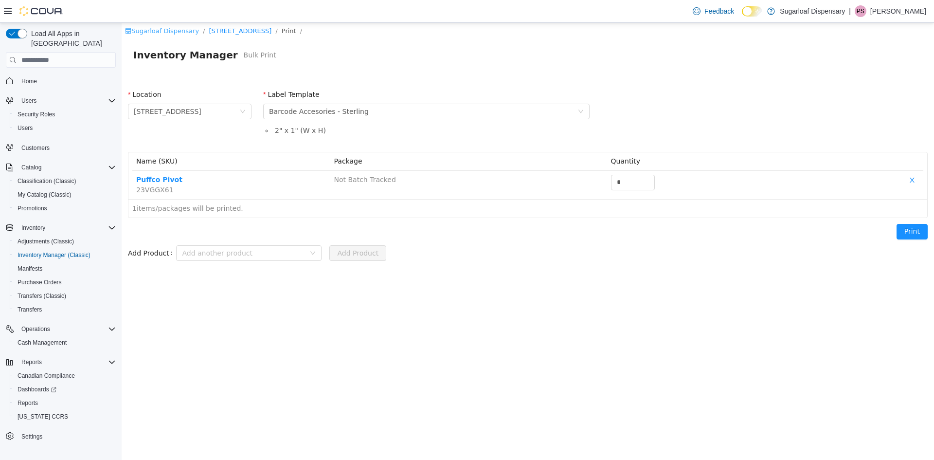
click at [164, 31] on link "Sugarloaf Dispensary" at bounding box center [162, 30] width 74 height 7
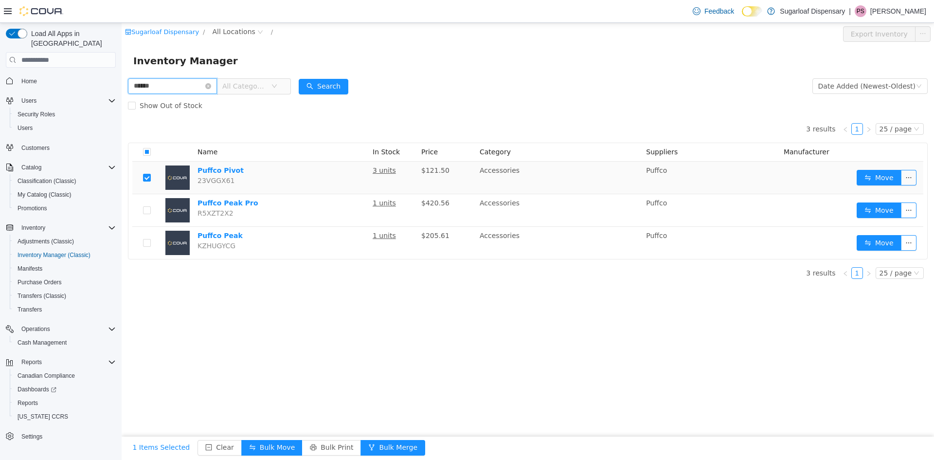
click at [174, 80] on input "******" at bounding box center [172, 86] width 89 height 16
type input "**********"
click at [283, 89] on span "All Categories" at bounding box center [249, 86] width 67 height 16
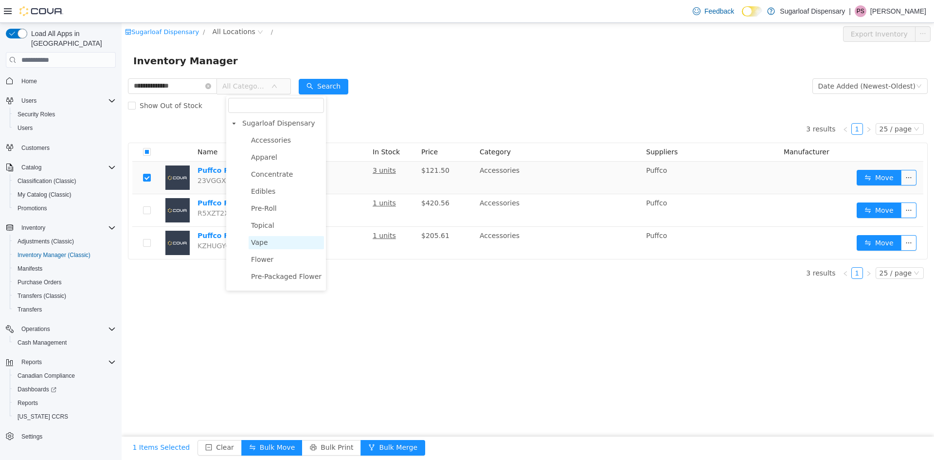
scroll to position [34, 0]
click at [270, 231] on span "Flower" at bounding box center [262, 229] width 22 height 8
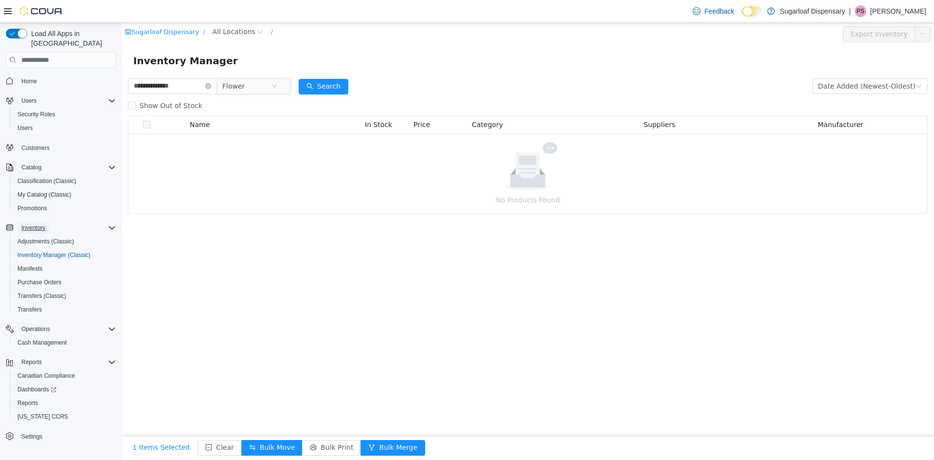
click at [47, 222] on button "Inventory" at bounding box center [34, 228] width 32 height 12
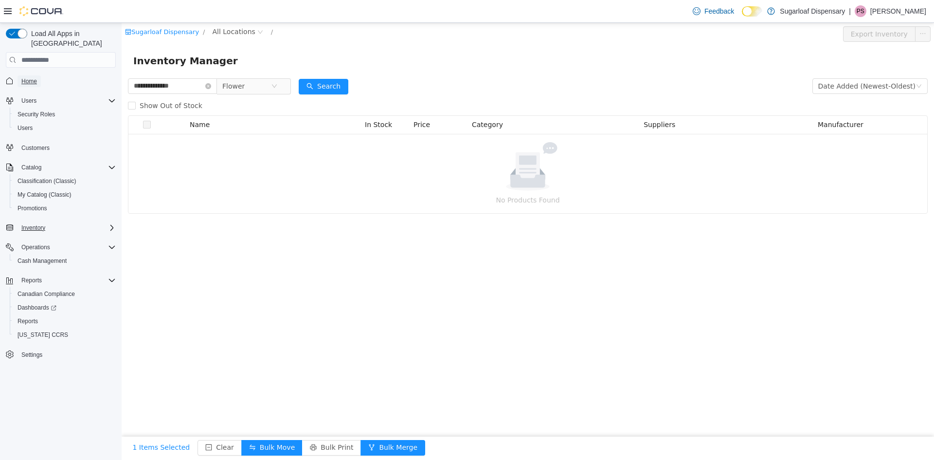
click at [35, 77] on span "Home" at bounding box center [29, 81] width 16 height 8
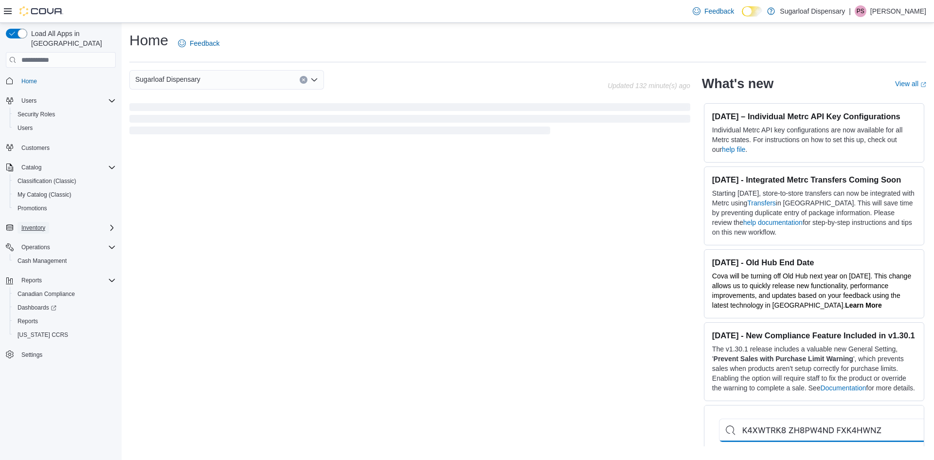
click at [46, 222] on button "Inventory" at bounding box center [34, 228] width 32 height 12
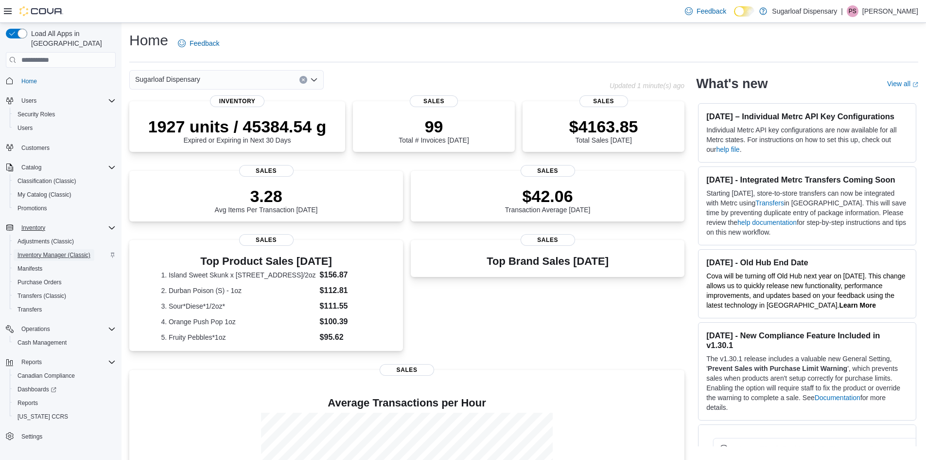
click at [53, 251] on span "Inventory Manager (Classic)" at bounding box center [54, 255] width 73 height 8
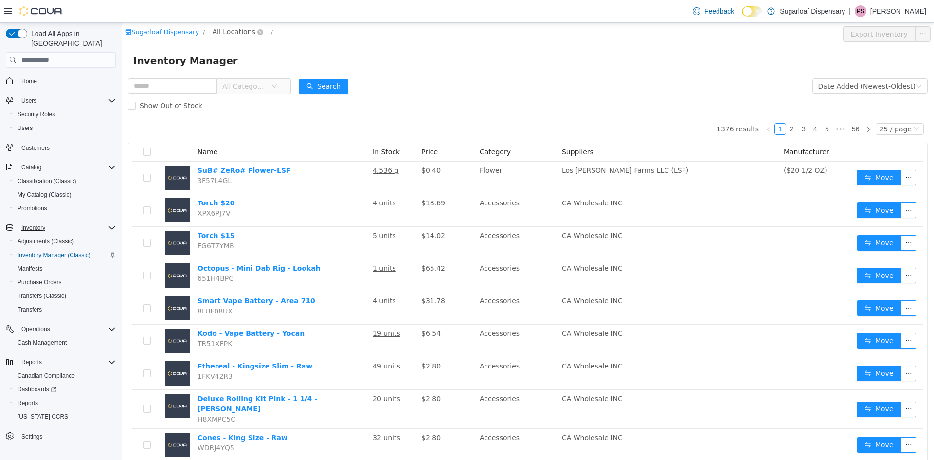
click at [238, 33] on span "All Locations" at bounding box center [234, 31] width 43 height 11
click at [253, 87] on span "336 East Chestnut St" at bounding box center [261, 84] width 68 height 8
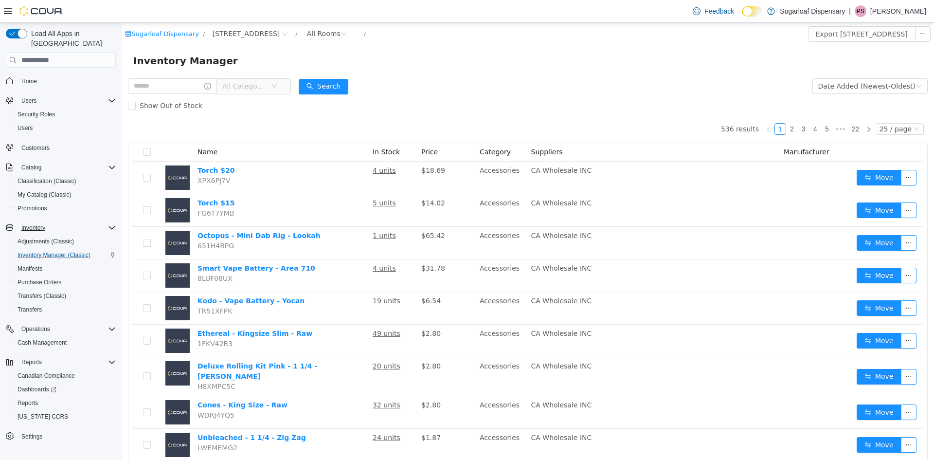
click at [283, 79] on span "All Categories" at bounding box center [249, 86] width 67 height 16
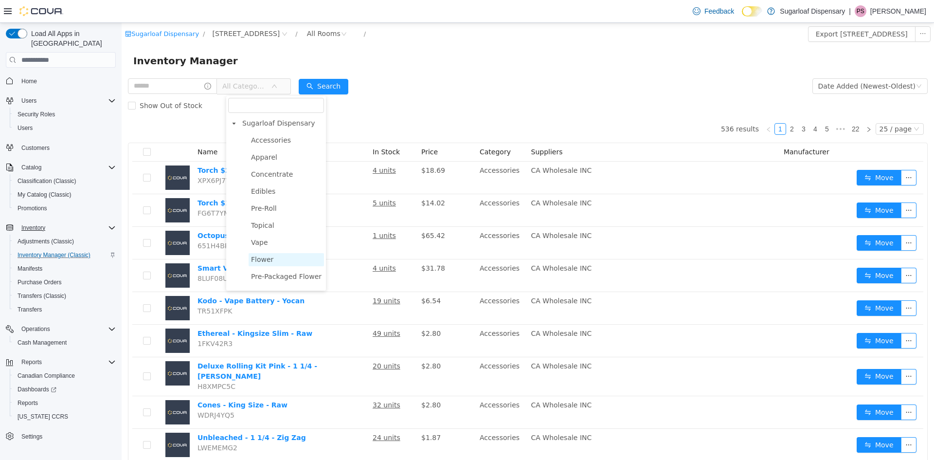
click at [271, 259] on span "Flower" at bounding box center [286, 259] width 75 height 13
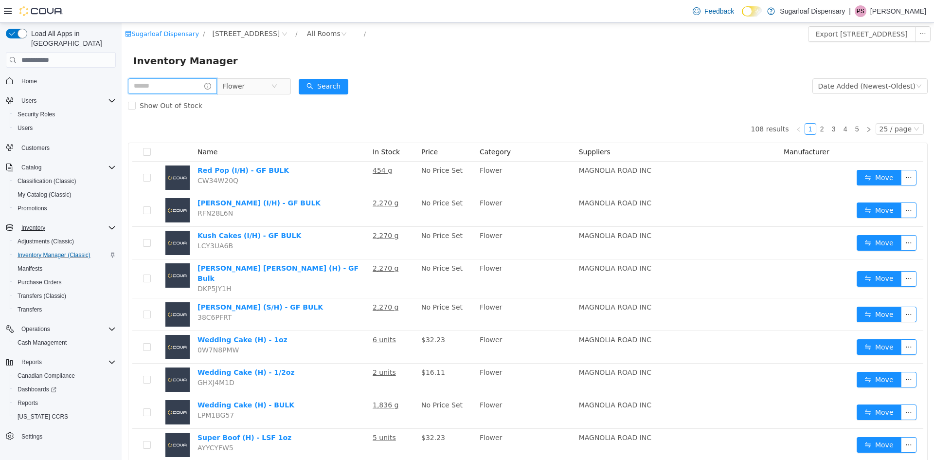
click at [163, 87] on input "text" at bounding box center [172, 86] width 89 height 16
type input "**********"
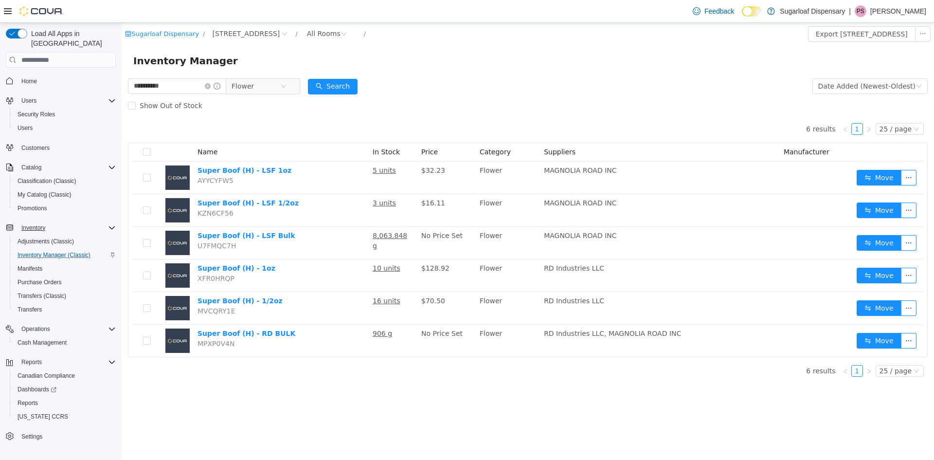
click at [394, 400] on div "**********" at bounding box center [528, 241] width 812 height 437
click at [388, 247] on td "8,063.848 g" at bounding box center [393, 243] width 49 height 33
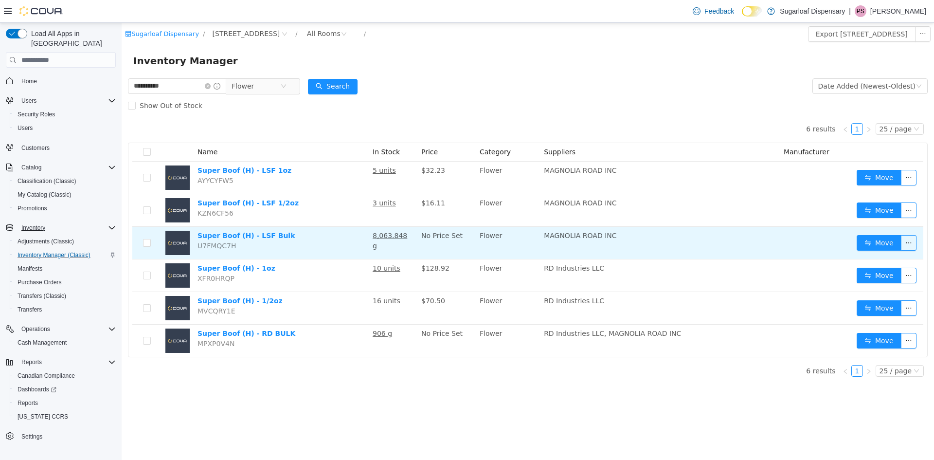
click at [390, 240] on td "8,063.848 g" at bounding box center [393, 243] width 49 height 33
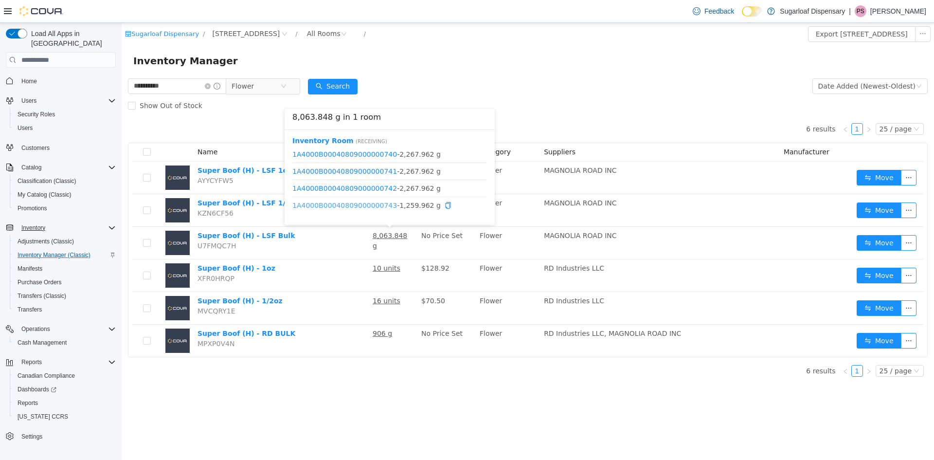
click at [364, 205] on link "1A4000B00040809000000743" at bounding box center [344, 205] width 105 height 8
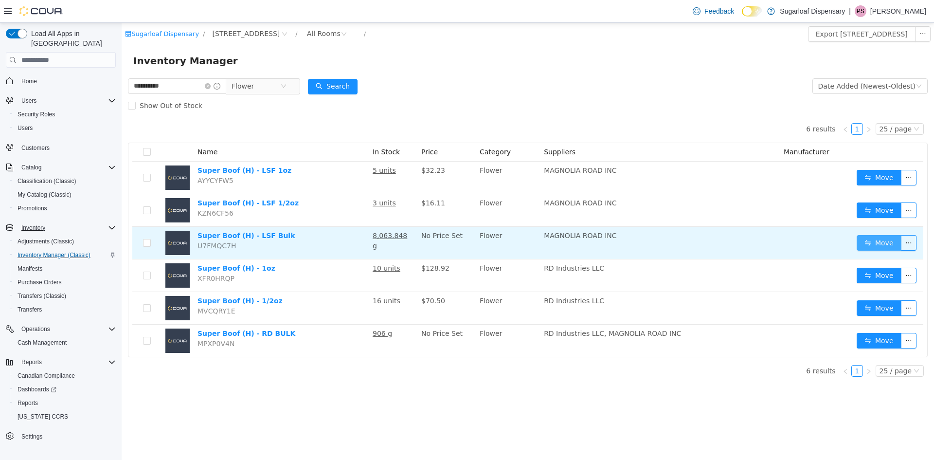
click at [887, 242] on button "Move" at bounding box center [878, 243] width 45 height 16
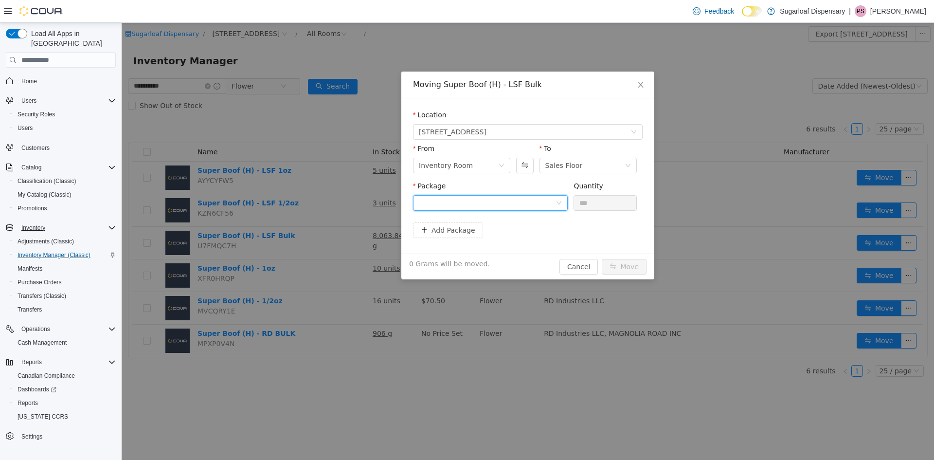
click at [516, 205] on div at bounding box center [487, 202] width 137 height 15
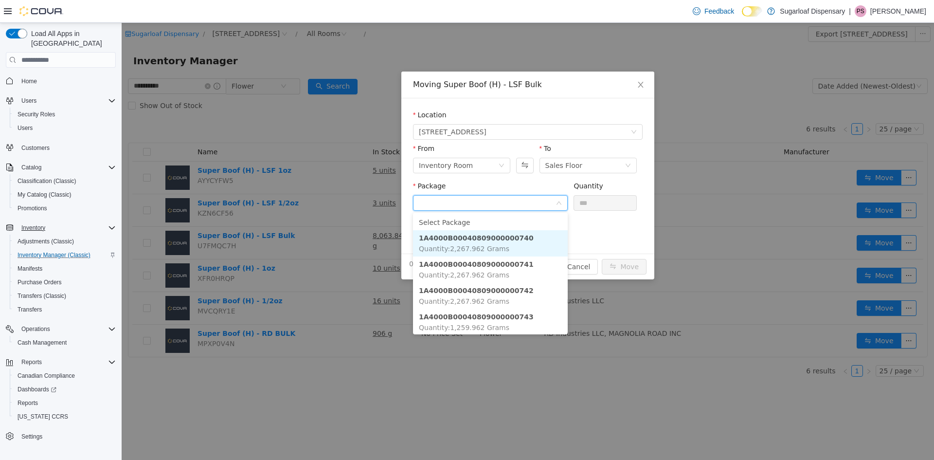
scroll to position [3, 0]
click at [693, 90] on div "Moving Super Boof (H) - LSF Bulk Location 336 East Chestnut St From Inventory R…" at bounding box center [528, 241] width 812 height 437
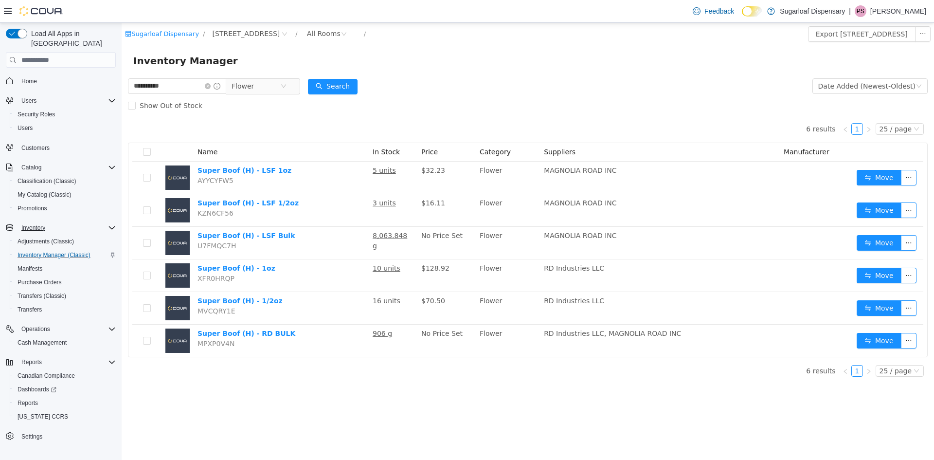
click at [420, 408] on div "**********" at bounding box center [528, 241] width 812 height 437
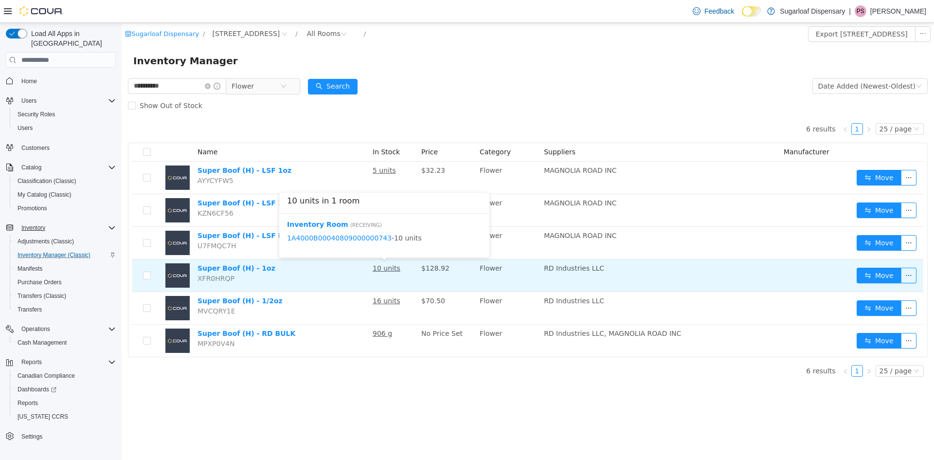
click at [385, 268] on u "10 units" at bounding box center [387, 268] width 28 height 8
click at [874, 277] on button "Move" at bounding box center [878, 275] width 45 height 16
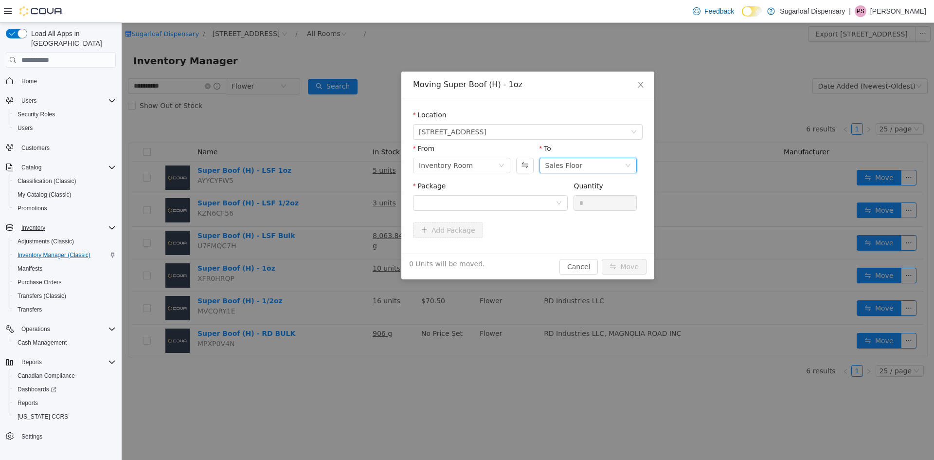
click at [617, 166] on div "Sales Floor" at bounding box center [584, 165] width 79 height 15
click at [589, 201] on li "Sales Floor" at bounding box center [587, 201] width 97 height 16
click at [485, 196] on div at bounding box center [487, 202] width 137 height 15
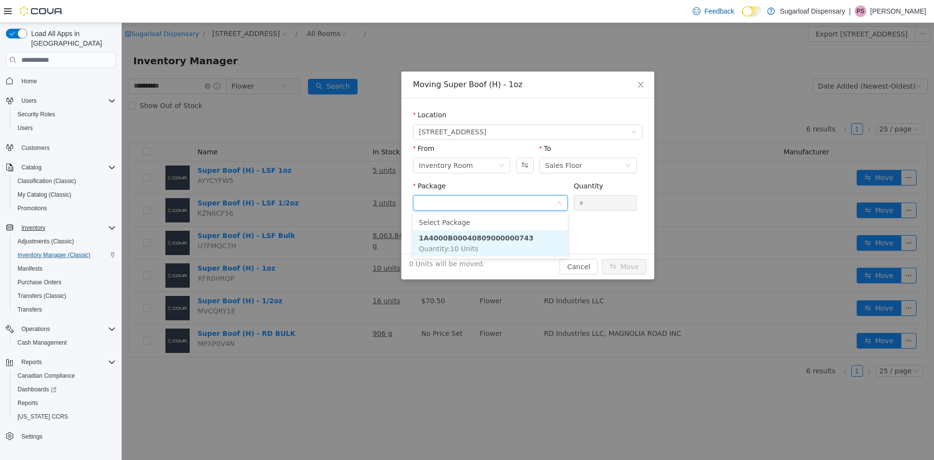
click at [492, 237] on strong "1A4000B00040809000000743" at bounding box center [476, 238] width 115 height 8
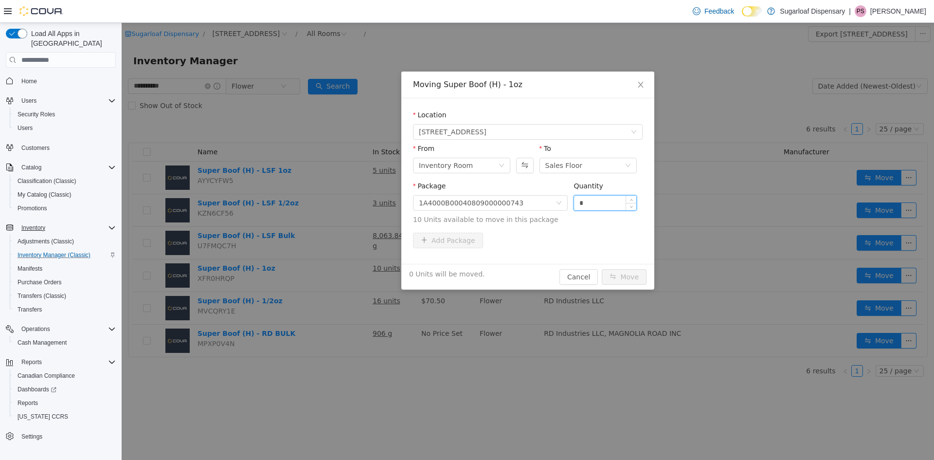
click at [597, 200] on input "*" at bounding box center [605, 202] width 62 height 15
click at [602, 223] on span "Package 1A4000B00040809000000743 Quantity * 10 Units available to move in this …" at bounding box center [528, 203] width 230 height 43
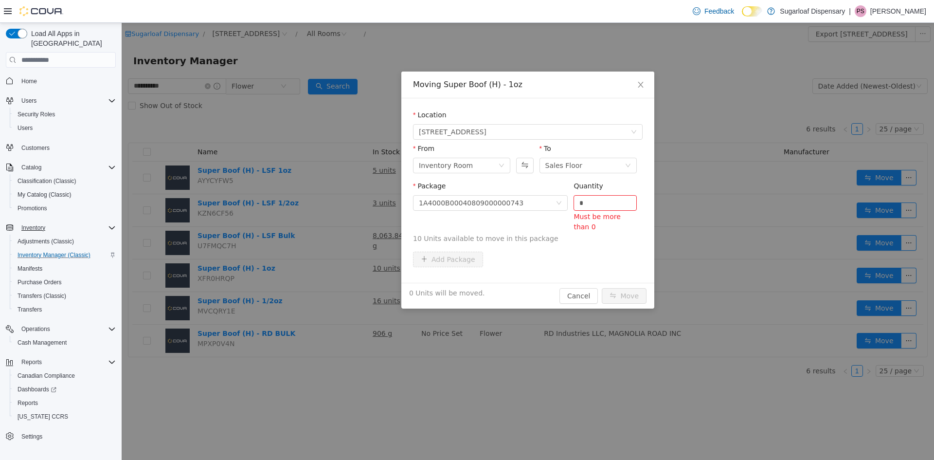
click at [350, 105] on div "Moving Super Boof (H) - 1oz Location 336 East Chestnut St From Inventory Room T…" at bounding box center [528, 241] width 812 height 437
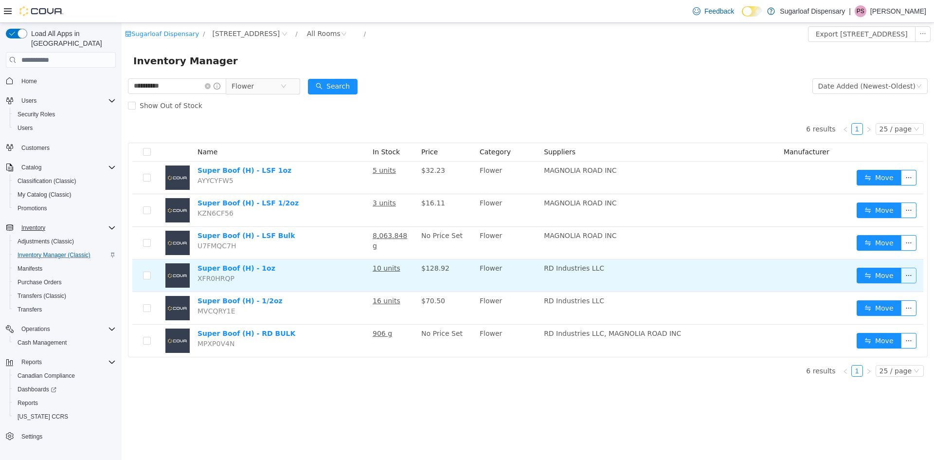
click at [911, 275] on button "button" at bounding box center [909, 275] width 16 height 16
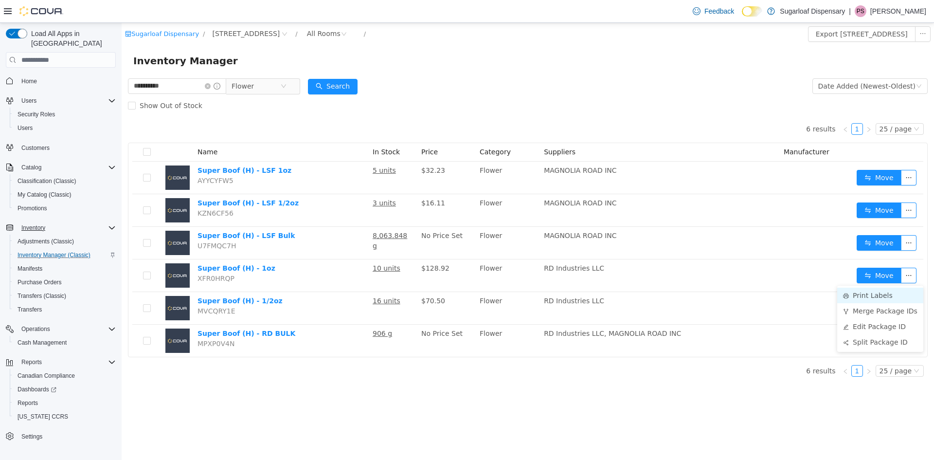
click at [865, 296] on li "Print Labels" at bounding box center [880, 295] width 86 height 16
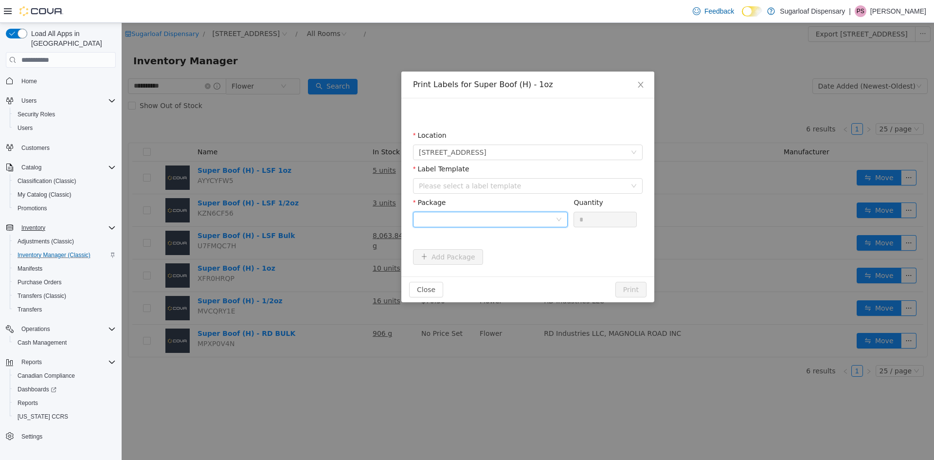
click at [488, 217] on div at bounding box center [487, 219] width 137 height 15
click at [503, 253] on strong "1A4000B00040809000000743" at bounding box center [476, 254] width 115 height 8
click at [595, 216] on input "*" at bounding box center [605, 219] width 62 height 15
type input "**"
click at [523, 240] on form "Location 336 East Chestnut St Label Template Please select a label template Pac…" at bounding box center [528, 197] width 230 height 134
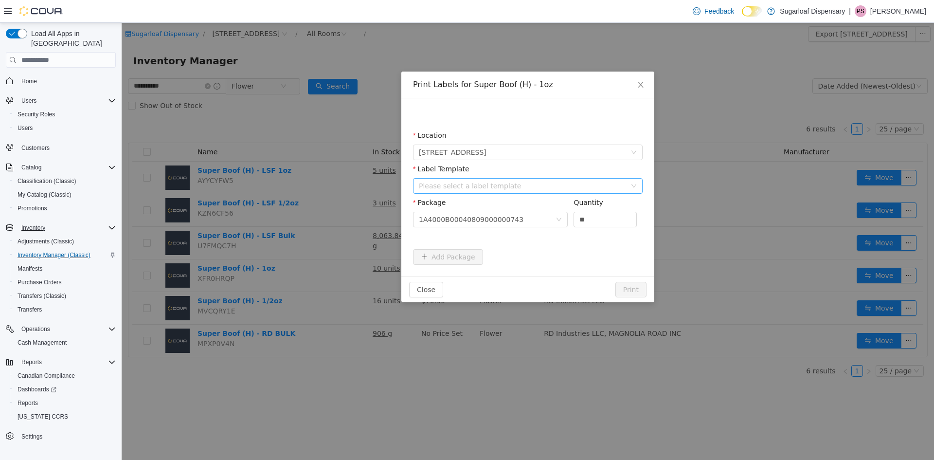
click at [512, 183] on div "Please select a label template" at bounding box center [522, 186] width 207 height 10
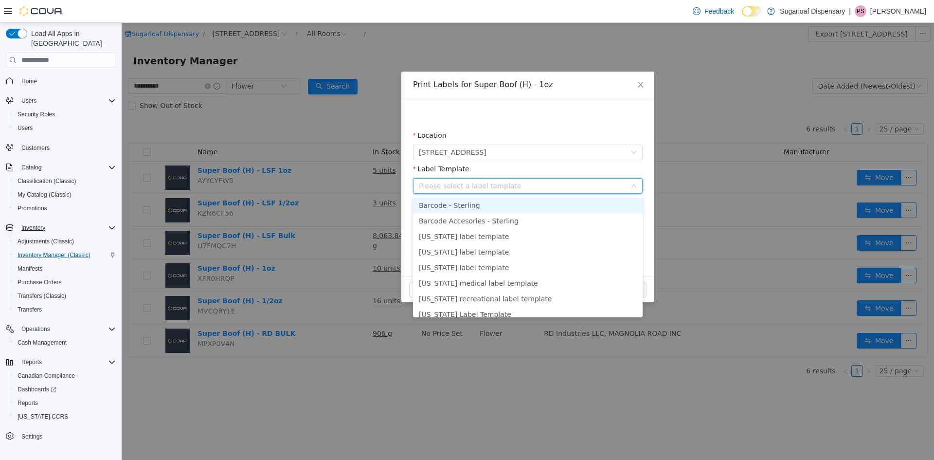
click at [468, 203] on li "Barcode - Sterling" at bounding box center [528, 205] width 230 height 16
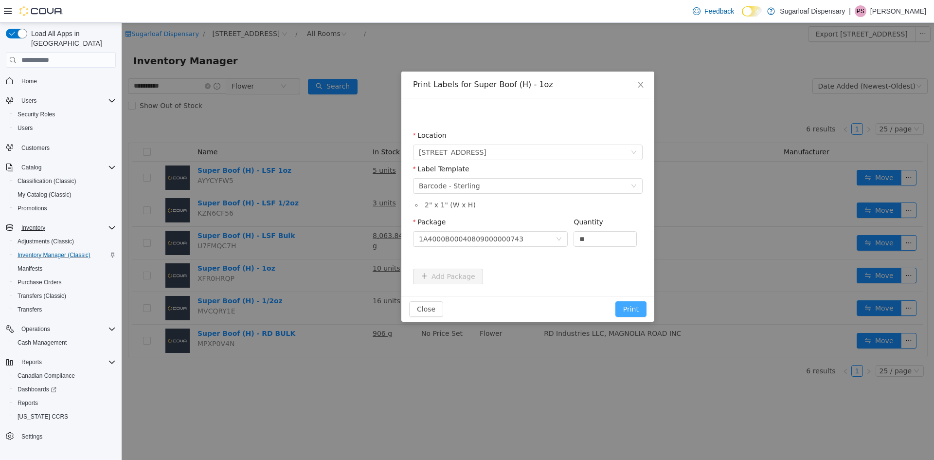
click at [632, 308] on button "Print" at bounding box center [630, 309] width 31 height 16
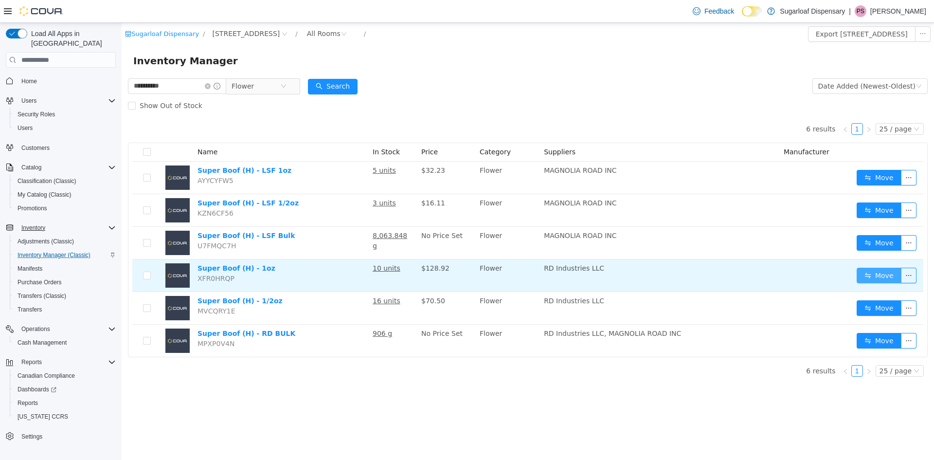
click at [866, 277] on button "Move" at bounding box center [878, 275] width 45 height 16
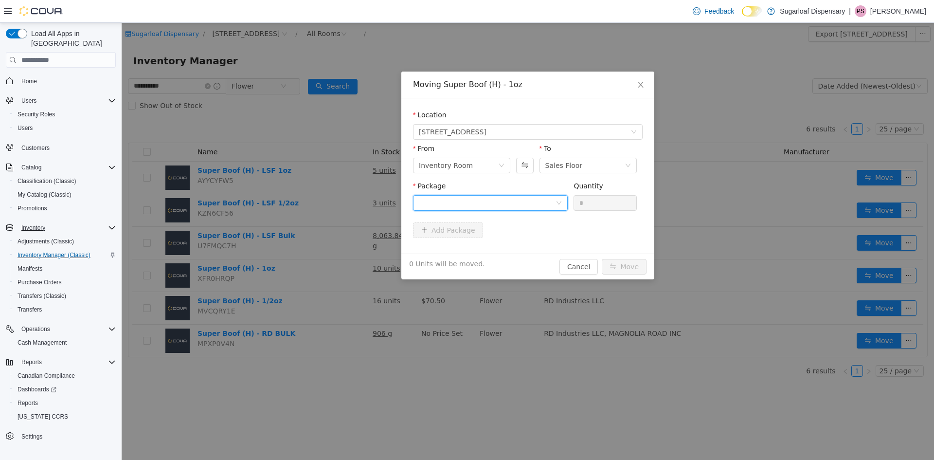
click at [490, 202] on div at bounding box center [487, 202] width 137 height 15
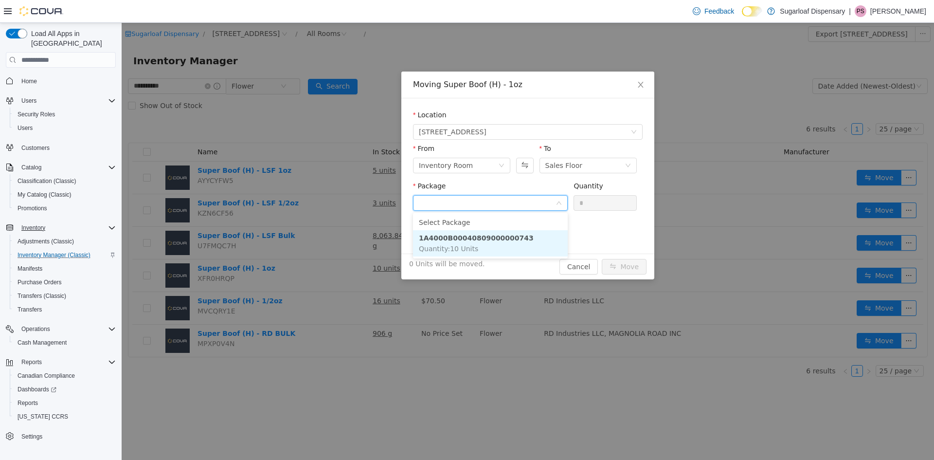
click at [486, 240] on strong "1A4000B00040809000000743" at bounding box center [476, 238] width 115 height 8
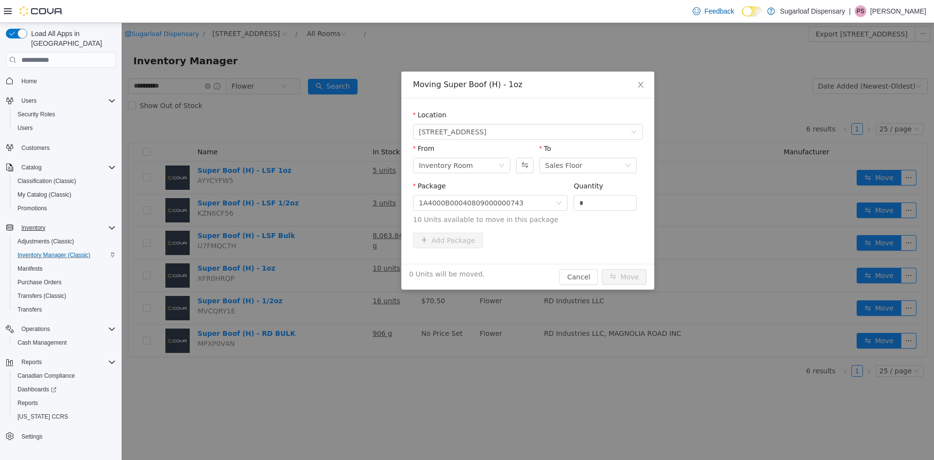
click at [625, 191] on div "Quantity" at bounding box center [604, 188] width 63 height 14
click at [613, 204] on input "*" at bounding box center [605, 202] width 62 height 15
type input "**"
click at [629, 275] on button "Move" at bounding box center [624, 277] width 45 height 16
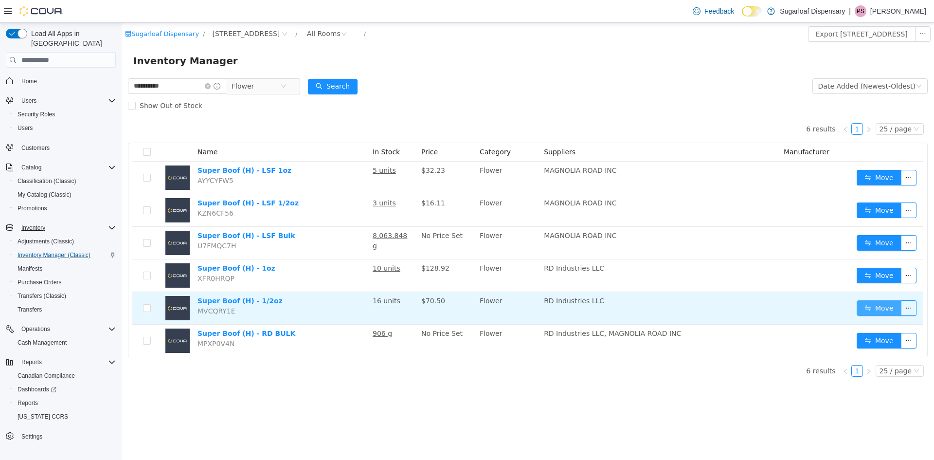
click at [885, 307] on button "Move" at bounding box center [878, 308] width 45 height 16
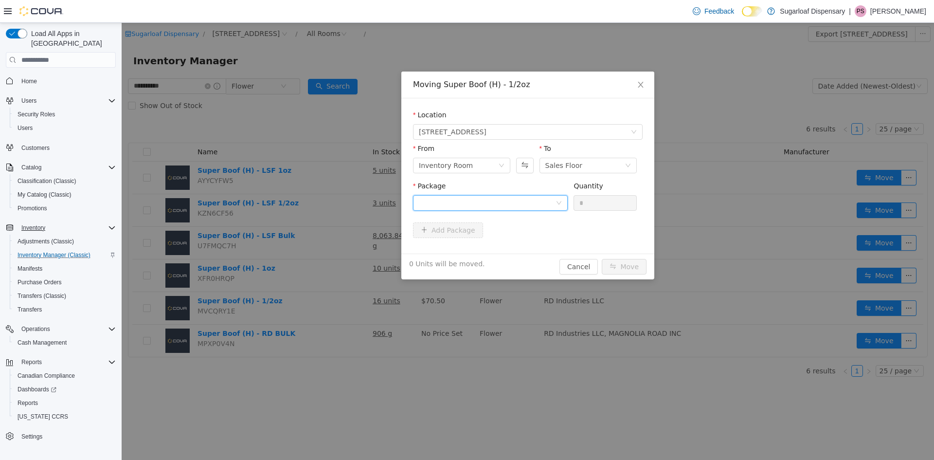
click at [499, 201] on div at bounding box center [487, 202] width 137 height 15
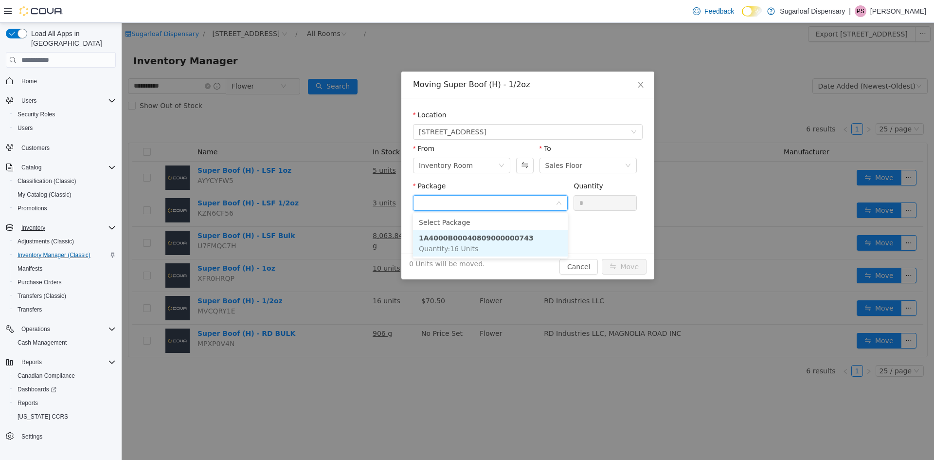
click at [495, 235] on strong "1A4000B00040809000000743" at bounding box center [476, 238] width 115 height 8
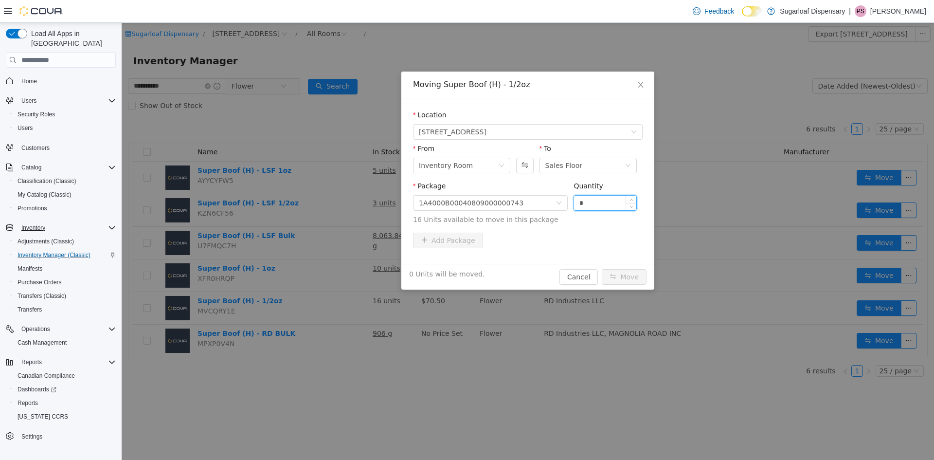
click at [600, 199] on input "*" at bounding box center [605, 202] width 62 height 15
type input "*"
click at [619, 276] on button "Move" at bounding box center [624, 277] width 45 height 16
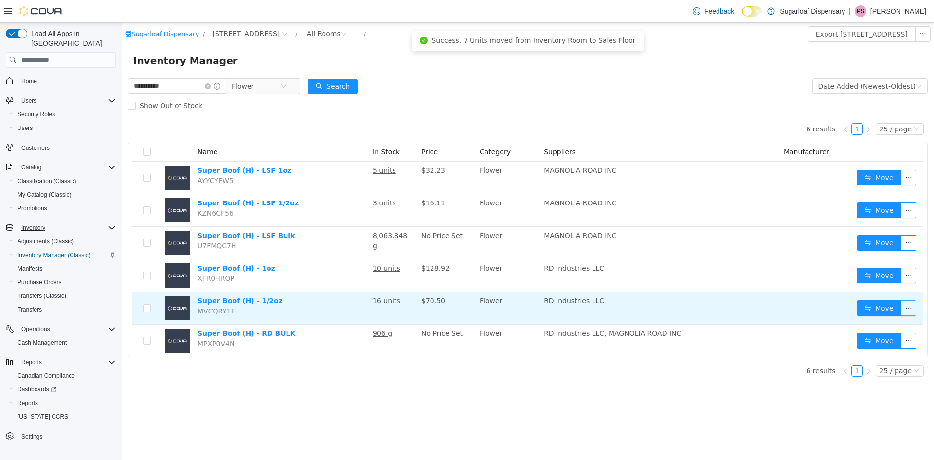
click at [914, 302] on button "button" at bounding box center [909, 308] width 16 height 16
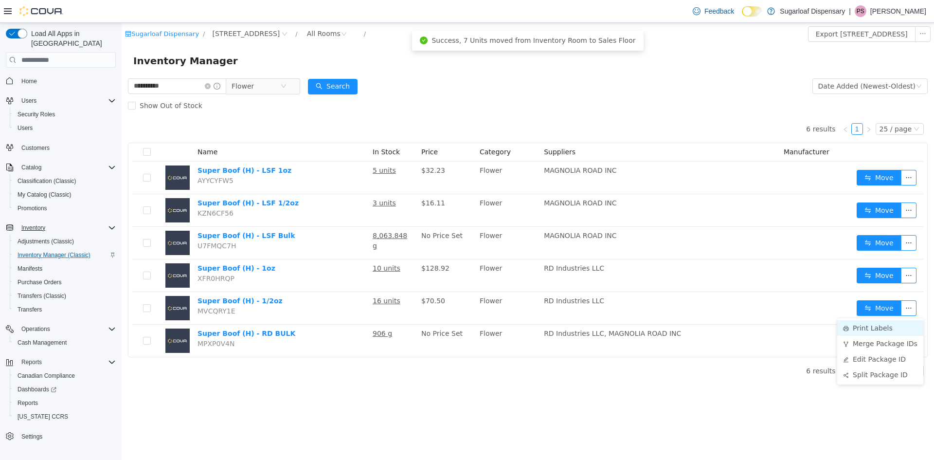
click at [895, 330] on li "Print Labels" at bounding box center [880, 328] width 86 height 16
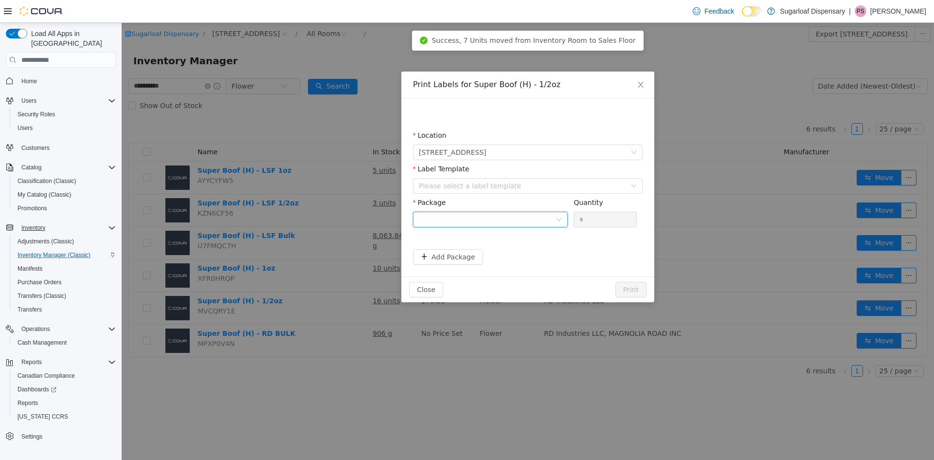
click at [455, 222] on div at bounding box center [487, 219] width 137 height 15
click at [528, 257] on li "1A4000B00040809000000743" at bounding box center [490, 255] width 155 height 16
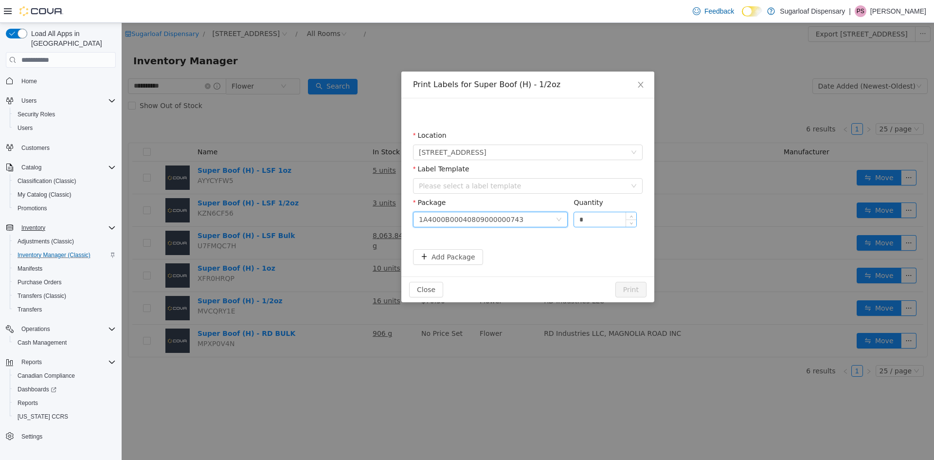
click at [594, 224] on input "*" at bounding box center [605, 219] width 62 height 15
type input "*"
click at [563, 239] on form "Location 336 East Chestnut St Label Template Please select a label template Pac…" at bounding box center [528, 197] width 230 height 134
click at [508, 181] on div "Please select a label template" at bounding box center [522, 186] width 207 height 10
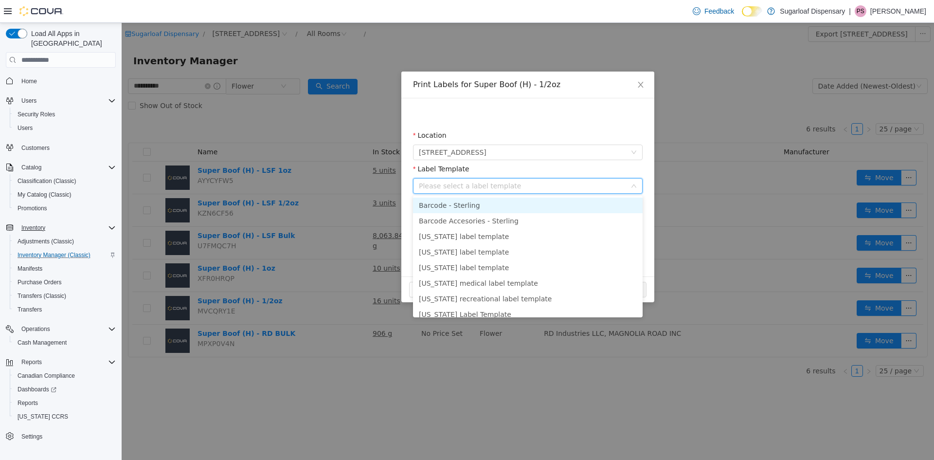
click at [504, 206] on li "Barcode - Sterling" at bounding box center [528, 205] width 230 height 16
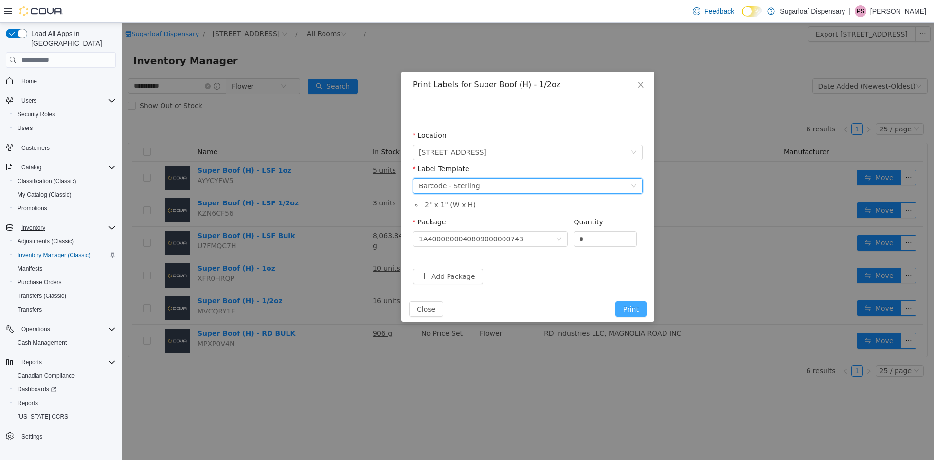
click at [632, 306] on button "Print" at bounding box center [630, 309] width 31 height 16
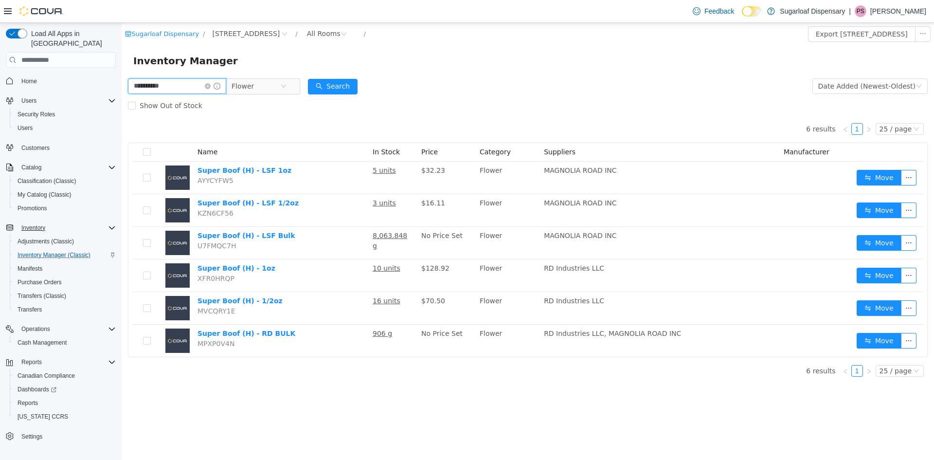
click at [171, 83] on input "**********" at bounding box center [177, 86] width 98 height 16
type input "**********"
click at [217, 105] on div "Show Out of Stock" at bounding box center [527, 105] width 799 height 19
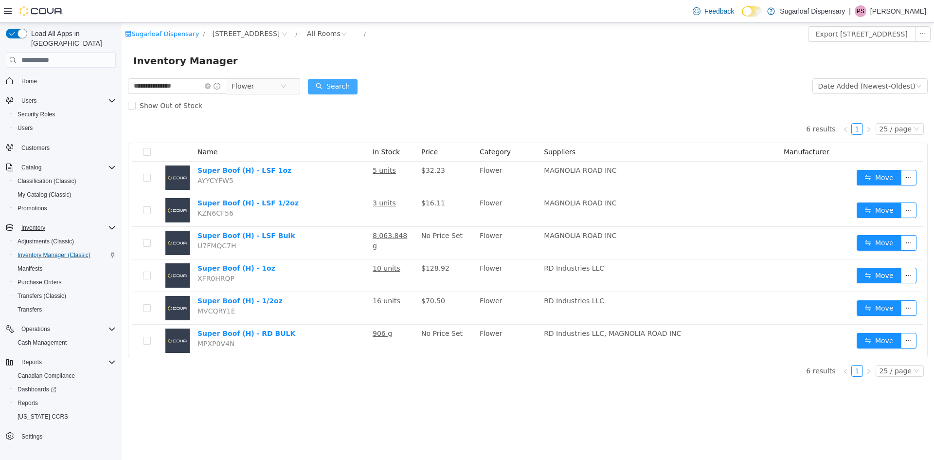
click at [330, 86] on button "Search" at bounding box center [333, 87] width 50 height 16
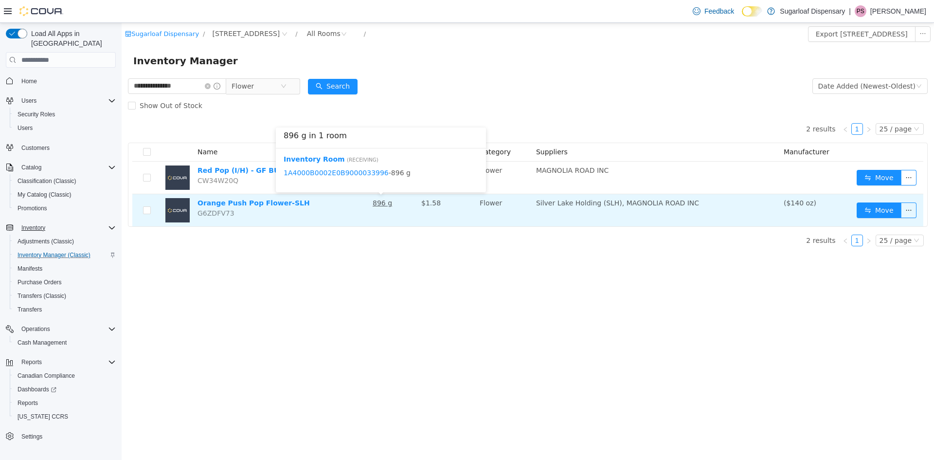
click at [383, 204] on u "896 g" at bounding box center [382, 203] width 19 height 8
click at [880, 211] on button "Move" at bounding box center [878, 210] width 45 height 16
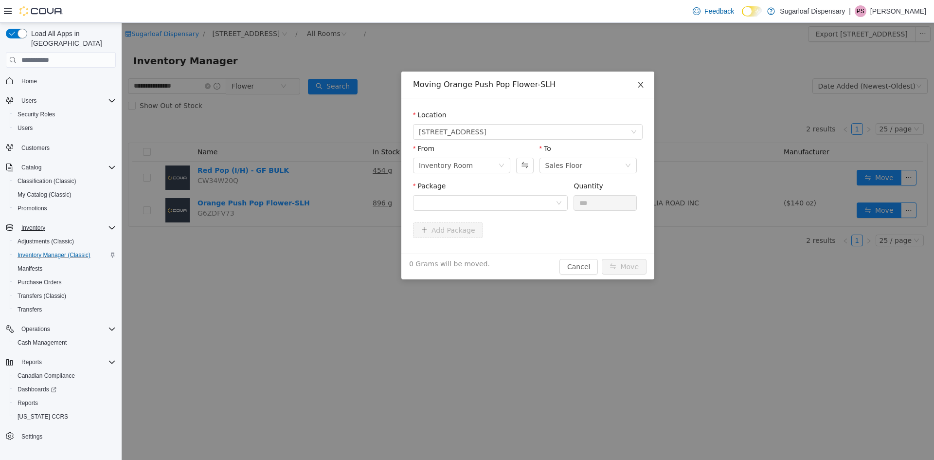
click at [636, 83] on span "Close" at bounding box center [640, 84] width 27 height 27
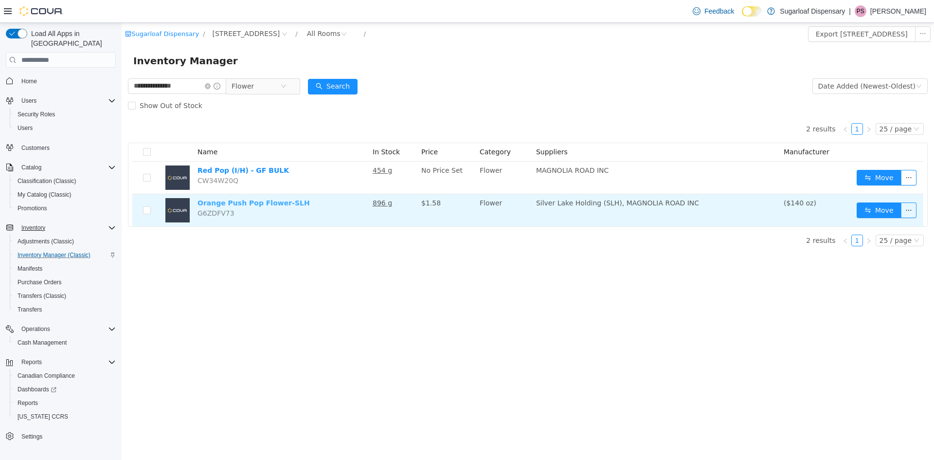
click at [255, 202] on link "Orange Push Pop Flower-SLH" at bounding box center [253, 203] width 112 height 8
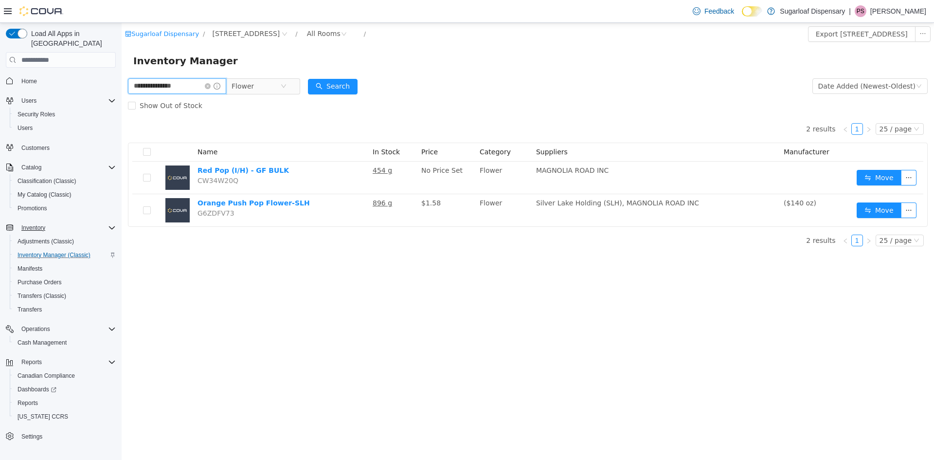
click at [192, 86] on input "**********" at bounding box center [177, 86] width 98 height 16
click at [191, 88] on input "**********" at bounding box center [177, 86] width 98 height 16
click at [267, 88] on span "Flower" at bounding box center [255, 86] width 49 height 15
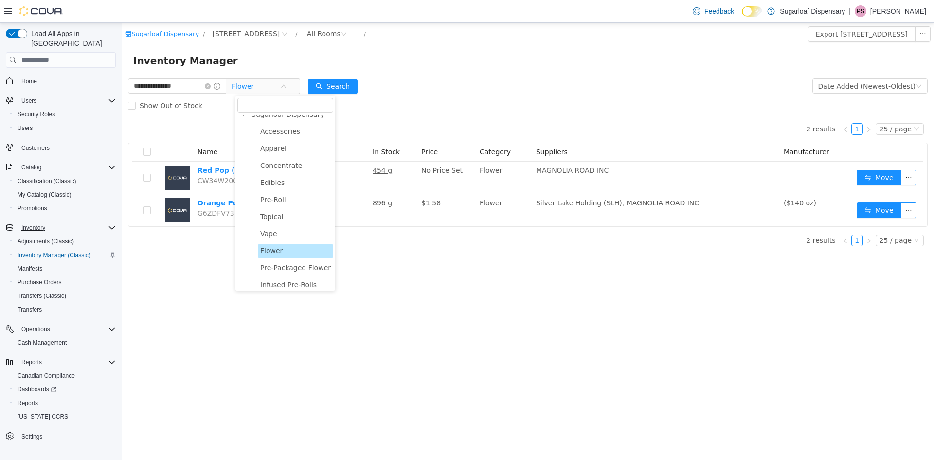
scroll to position [34, 0]
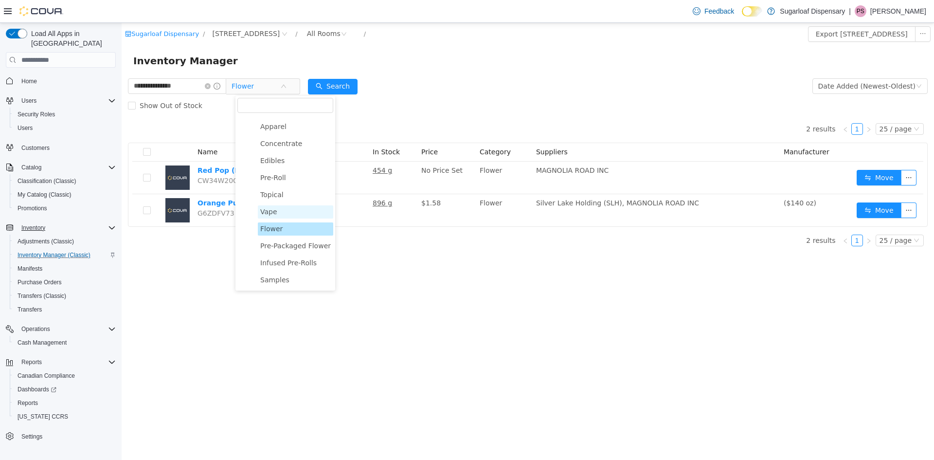
click at [276, 212] on span "Vape" at bounding box center [295, 211] width 75 height 13
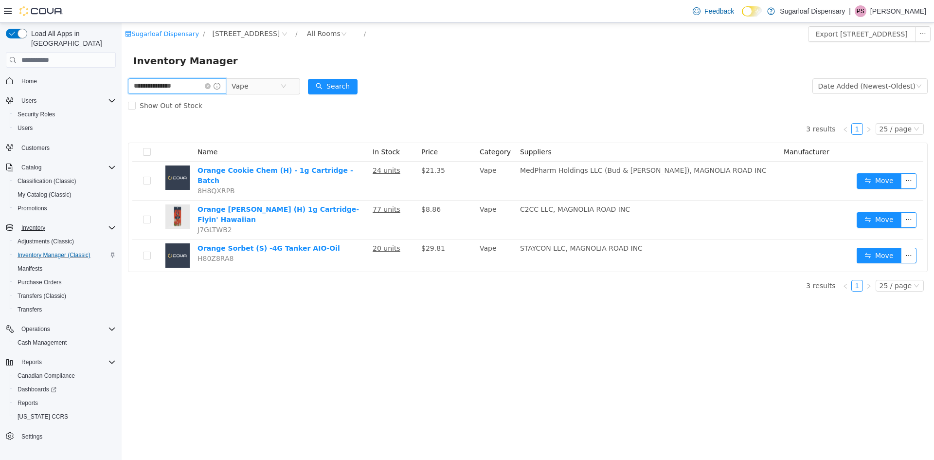
click at [206, 87] on input "**********" at bounding box center [177, 86] width 98 height 16
drag, startPoint x: 206, startPoint y: 87, endPoint x: 145, endPoint y: 89, distance: 61.3
click at [145, 89] on input "**********" at bounding box center [177, 86] width 98 height 16
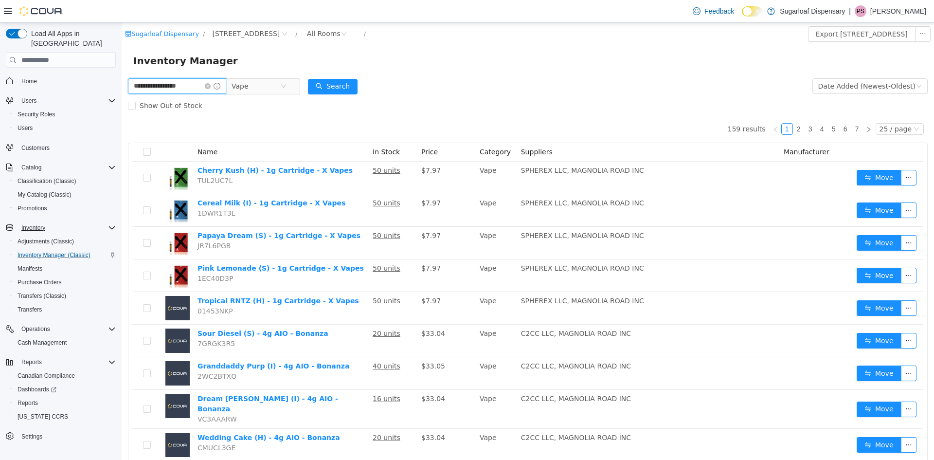
type input "**********"
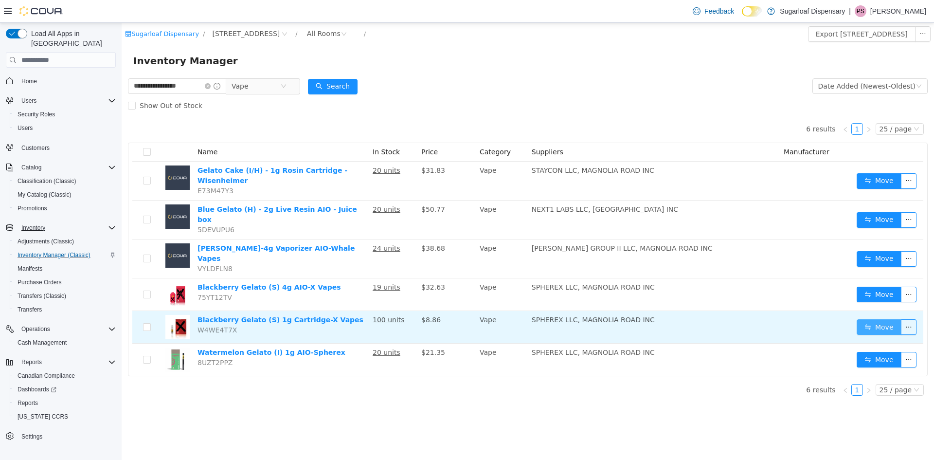
click at [870, 319] on button "Move" at bounding box center [878, 327] width 45 height 16
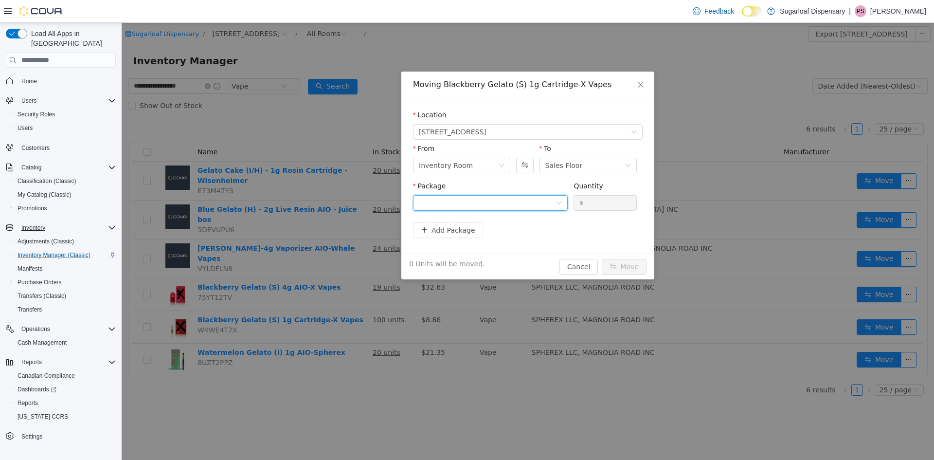
click at [509, 198] on div at bounding box center [487, 202] width 137 height 15
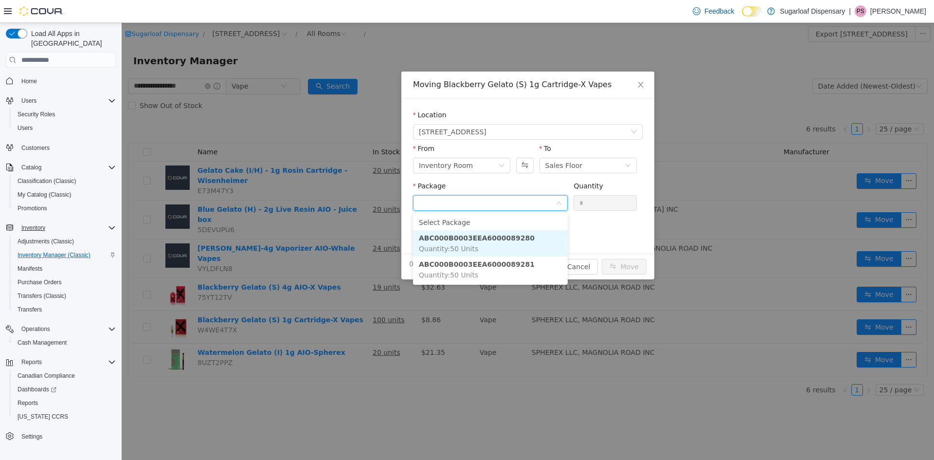
click at [511, 234] on strong "ABC000B0003EEA6000089280" at bounding box center [477, 238] width 116 height 8
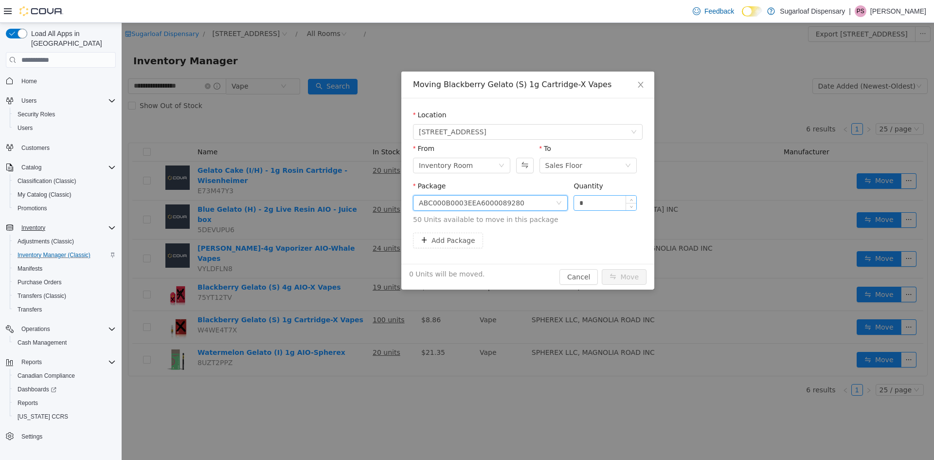
click at [613, 205] on input "*" at bounding box center [605, 202] width 62 height 15
type input "**"
click at [634, 274] on button "Move" at bounding box center [624, 277] width 45 height 16
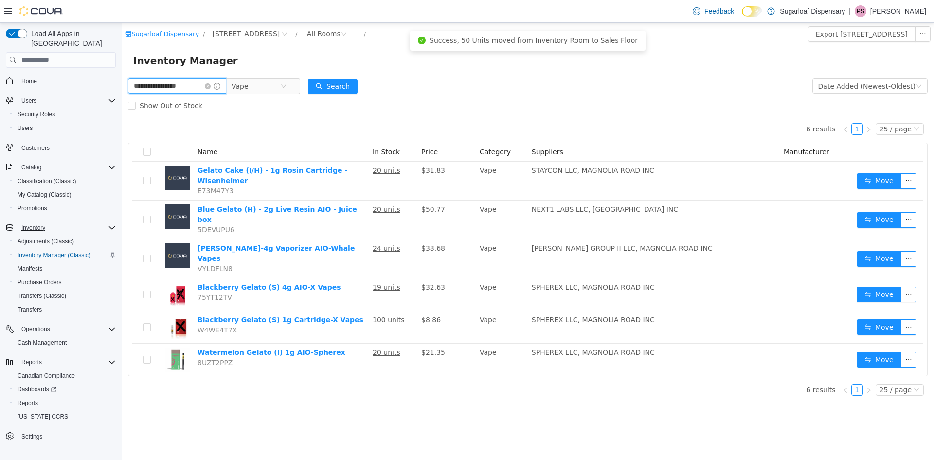
click at [195, 88] on input "**********" at bounding box center [177, 86] width 98 height 16
type input "******"
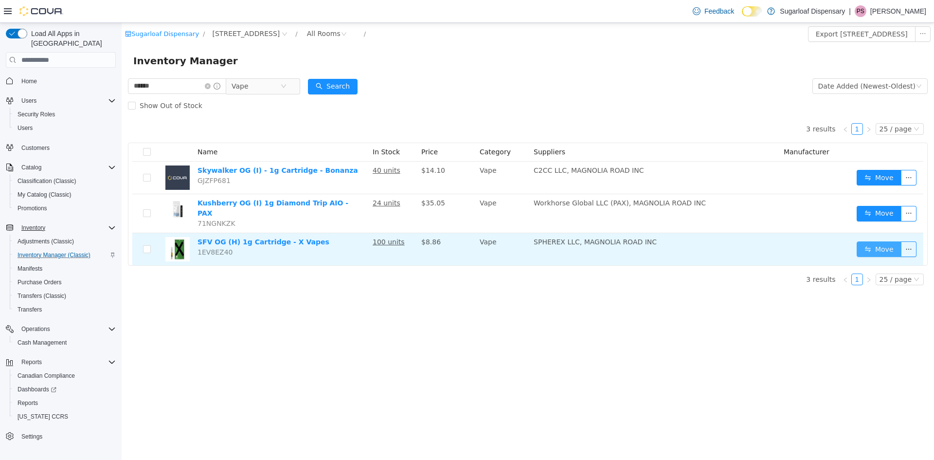
click at [869, 242] on button "Move" at bounding box center [878, 249] width 45 height 16
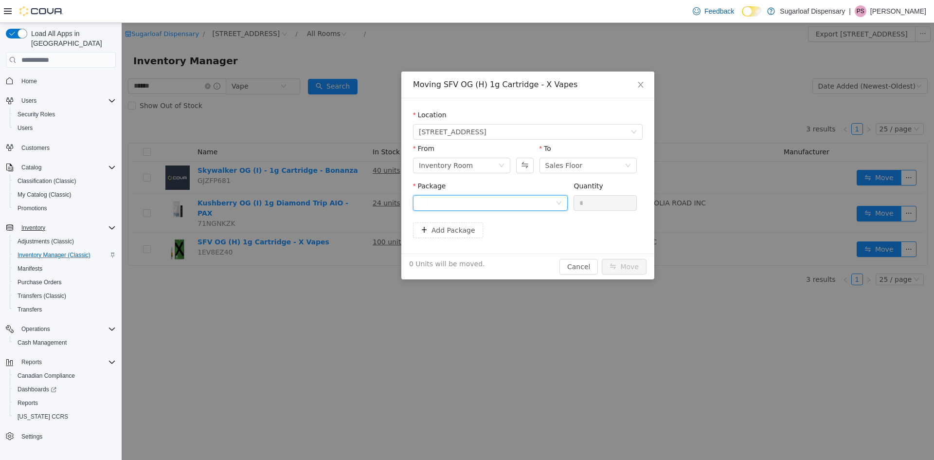
click at [532, 205] on div at bounding box center [487, 202] width 137 height 15
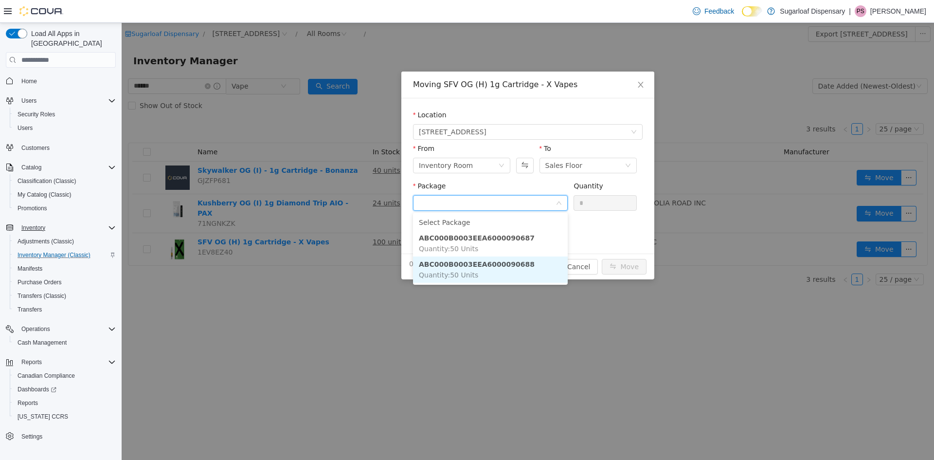
click at [502, 266] on strong "ABC000B0003EEA6000090688" at bounding box center [477, 264] width 116 height 8
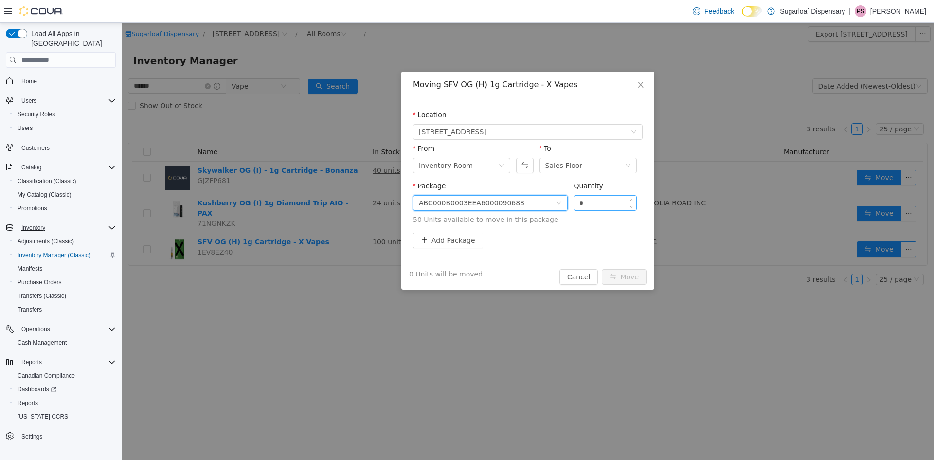
click at [607, 205] on input "*" at bounding box center [605, 202] width 62 height 15
type input "**"
click at [626, 273] on button "Move" at bounding box center [624, 277] width 45 height 16
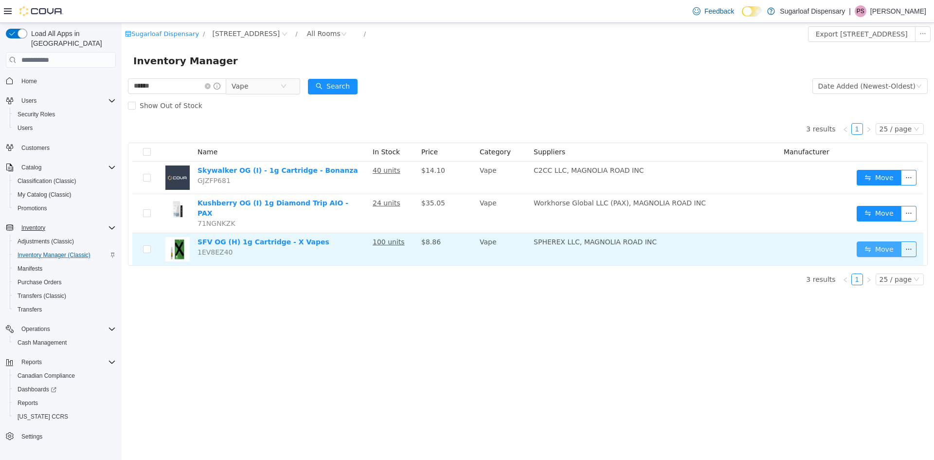
click at [877, 243] on button "Move" at bounding box center [878, 249] width 45 height 16
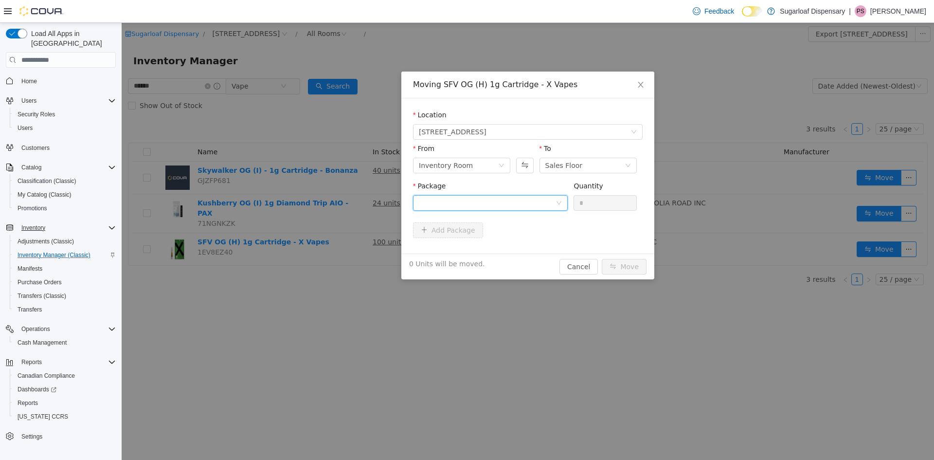
click at [514, 203] on div at bounding box center [487, 202] width 137 height 15
click at [504, 321] on div "Moving SFV OG (H) 1g Cartridge - X Vapes Location 336 East Chestnut St From Inv…" at bounding box center [528, 241] width 812 height 437
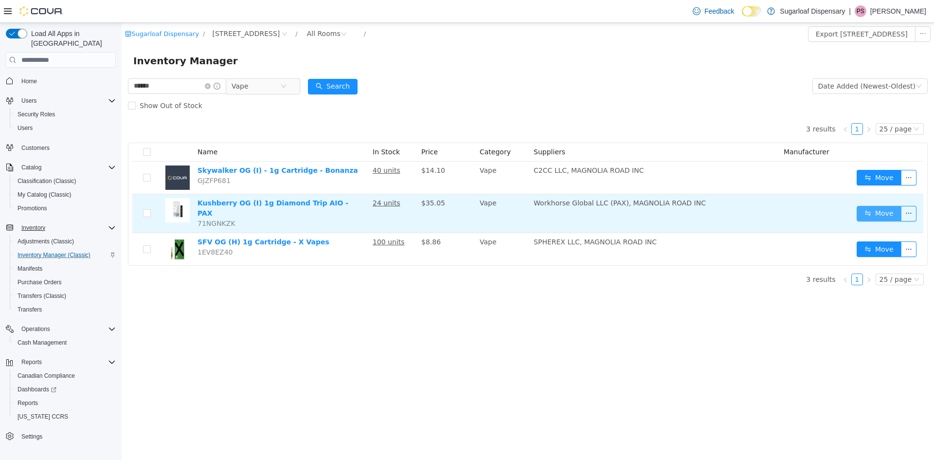
click at [875, 212] on button "Move" at bounding box center [878, 214] width 45 height 16
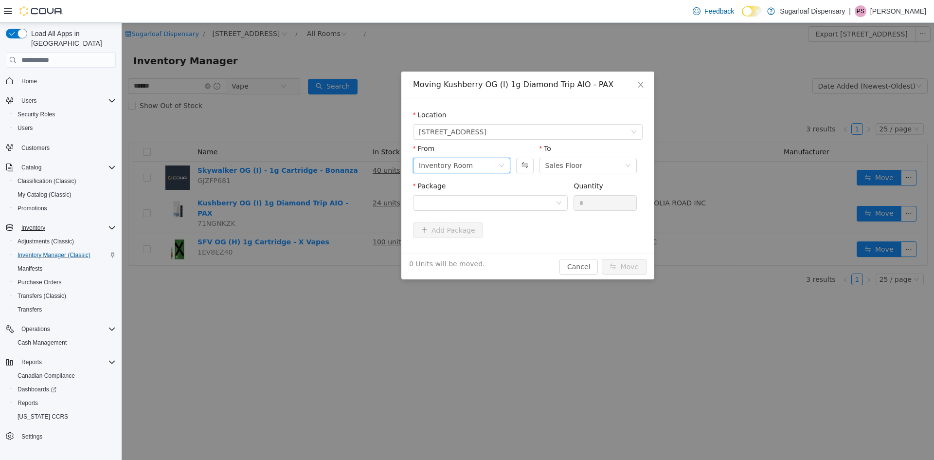
click at [485, 165] on div "Inventory Room" at bounding box center [458, 165] width 79 height 15
click at [477, 204] on li "Sales Floor" at bounding box center [461, 201] width 97 height 16
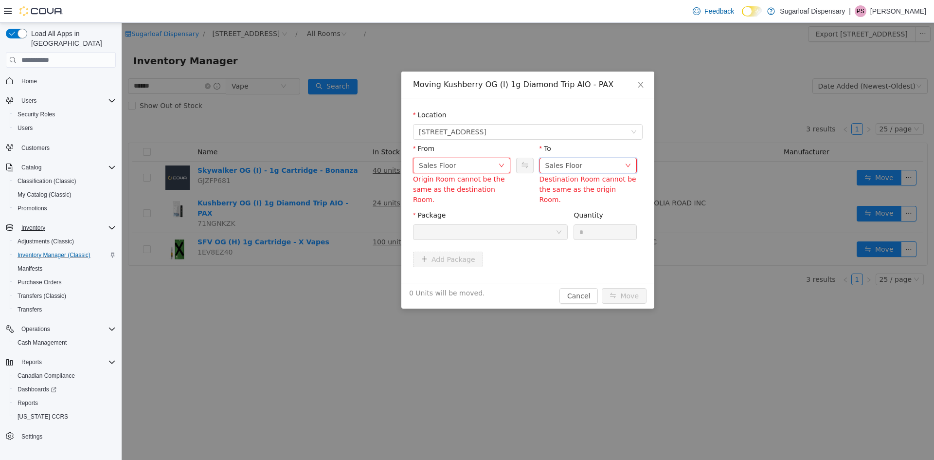
click at [601, 163] on div "Sales Floor" at bounding box center [584, 165] width 79 height 15
click at [588, 220] on li "Inventory Room" at bounding box center [587, 216] width 97 height 16
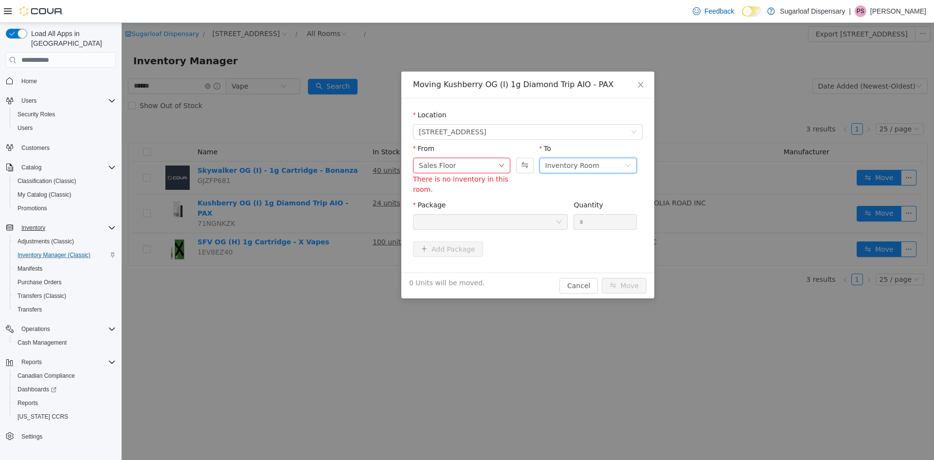
click at [557, 249] on div "Add Package" at bounding box center [528, 249] width 230 height 16
click at [555, 224] on div at bounding box center [487, 221] width 137 height 15
click at [642, 81] on icon "icon: close" at bounding box center [641, 85] width 8 height 8
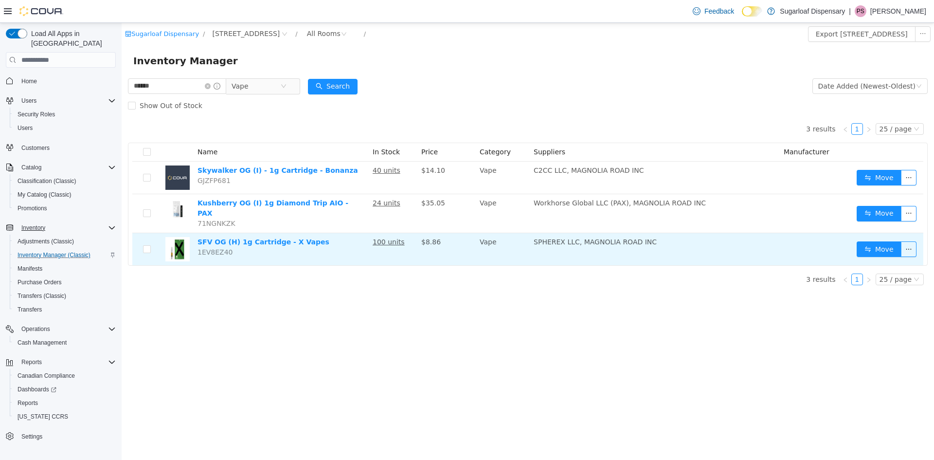
click at [272, 242] on td "SFV OG (H) 1g Cartridge - X Vapes 1EV8EZ40" at bounding box center [281, 249] width 175 height 32
click at [878, 241] on button "Move" at bounding box center [878, 249] width 45 height 16
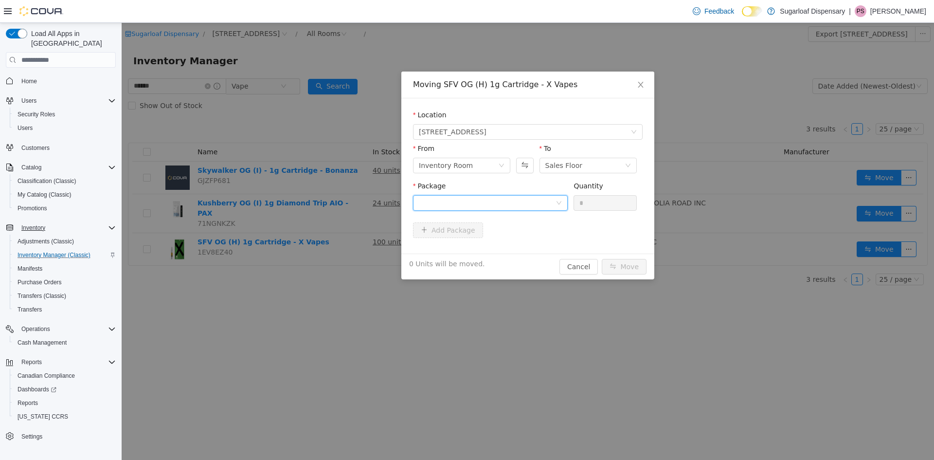
click at [557, 206] on div at bounding box center [490, 203] width 155 height 16
click at [485, 333] on div "Moving SFV OG (H) 1g Cartridge - X Vapes Location 336 East Chestnut St From Inv…" at bounding box center [528, 241] width 812 height 437
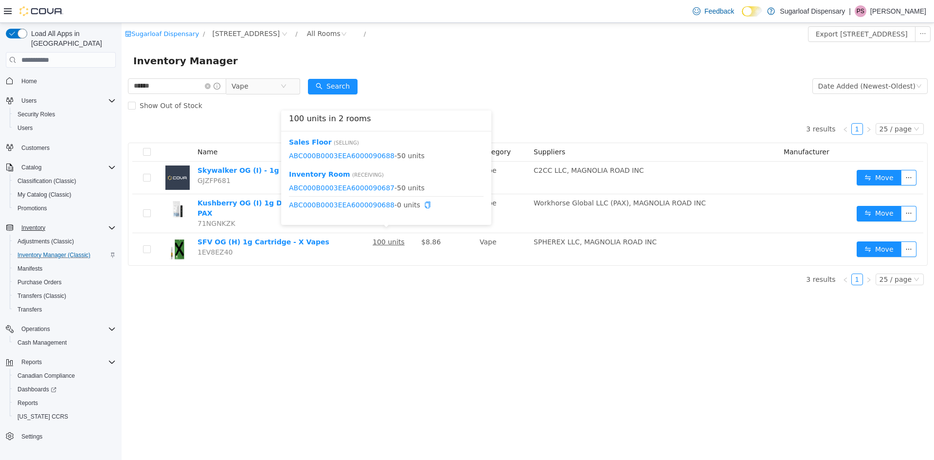
click at [395, 207] on span "ABC000B0003EEA6000090688 - 0 units" at bounding box center [386, 205] width 195 height 10
click at [394, 208] on span "ABC000B0003EEA6000090688 - 0 units" at bounding box center [386, 205] width 195 height 10
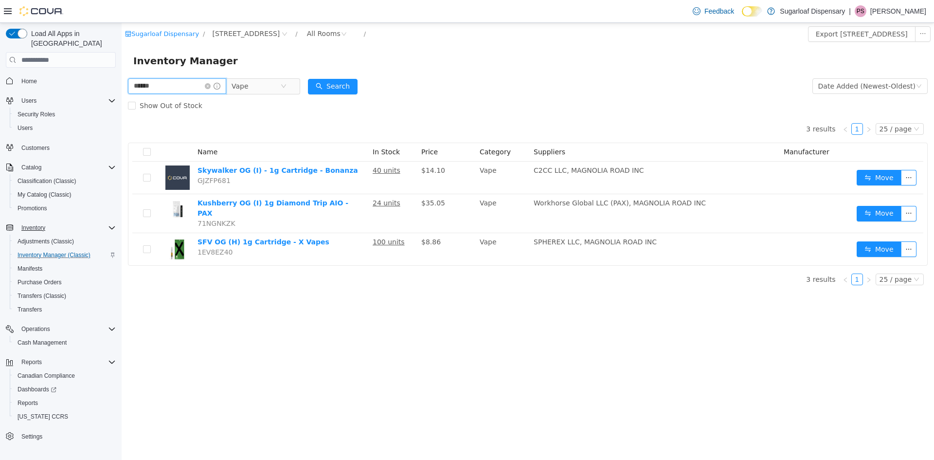
click at [163, 90] on input "******" at bounding box center [177, 86] width 98 height 16
click at [161, 83] on input "******" at bounding box center [177, 86] width 98 height 16
type input "**********"
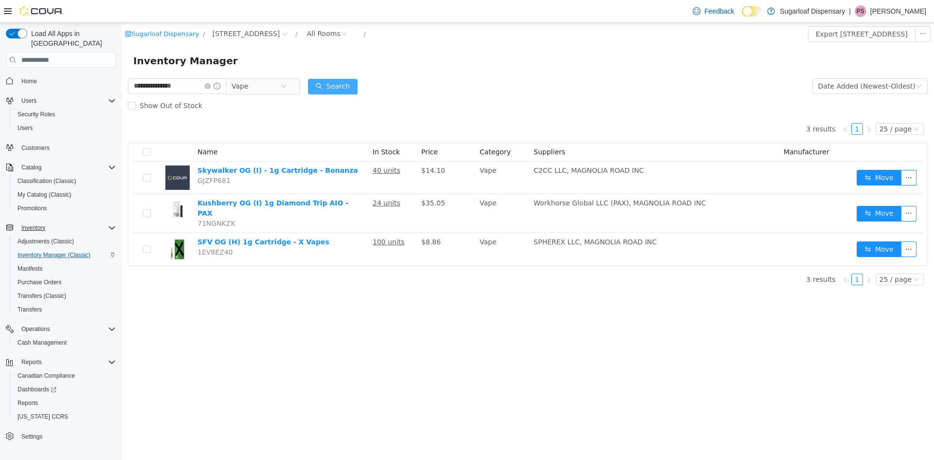
click at [321, 85] on button "Search" at bounding box center [333, 87] width 50 height 16
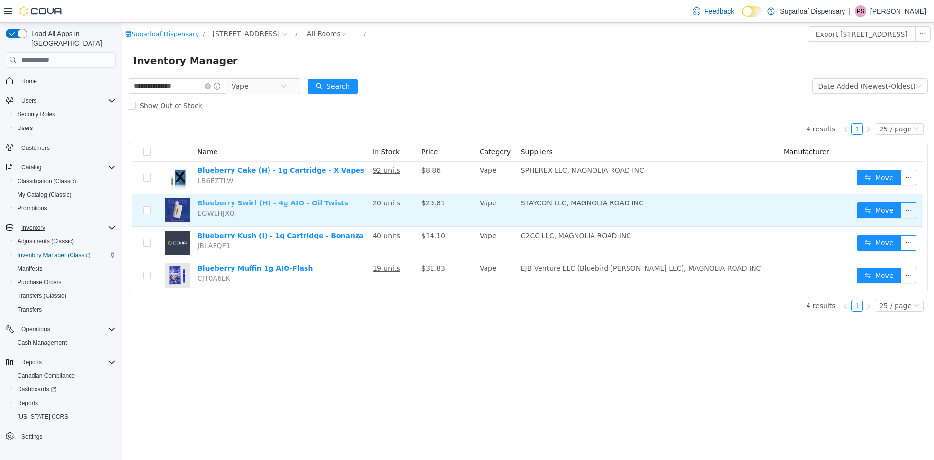
click at [223, 206] on link "Blueberry Swirl (H) - 4g AIO - Oil Twists" at bounding box center [272, 203] width 151 height 8
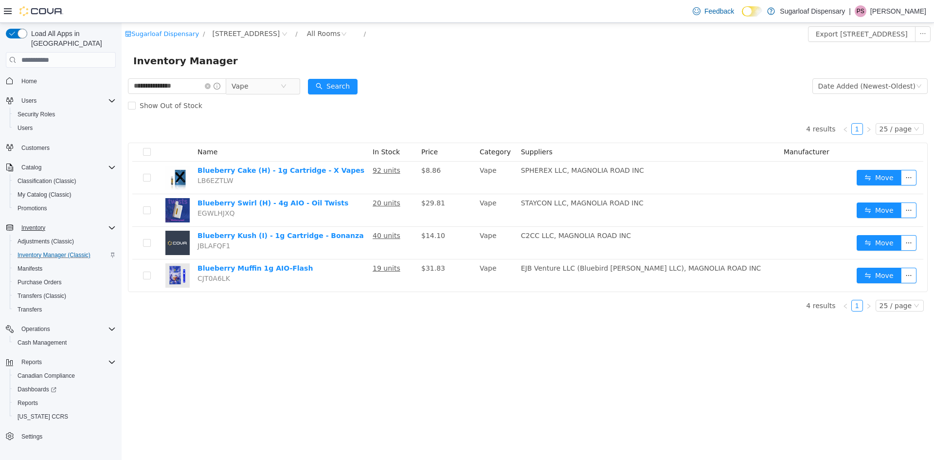
click at [508, 80] on form "**********" at bounding box center [527, 95] width 799 height 39
